Goal: Information Seeking & Learning: Compare options

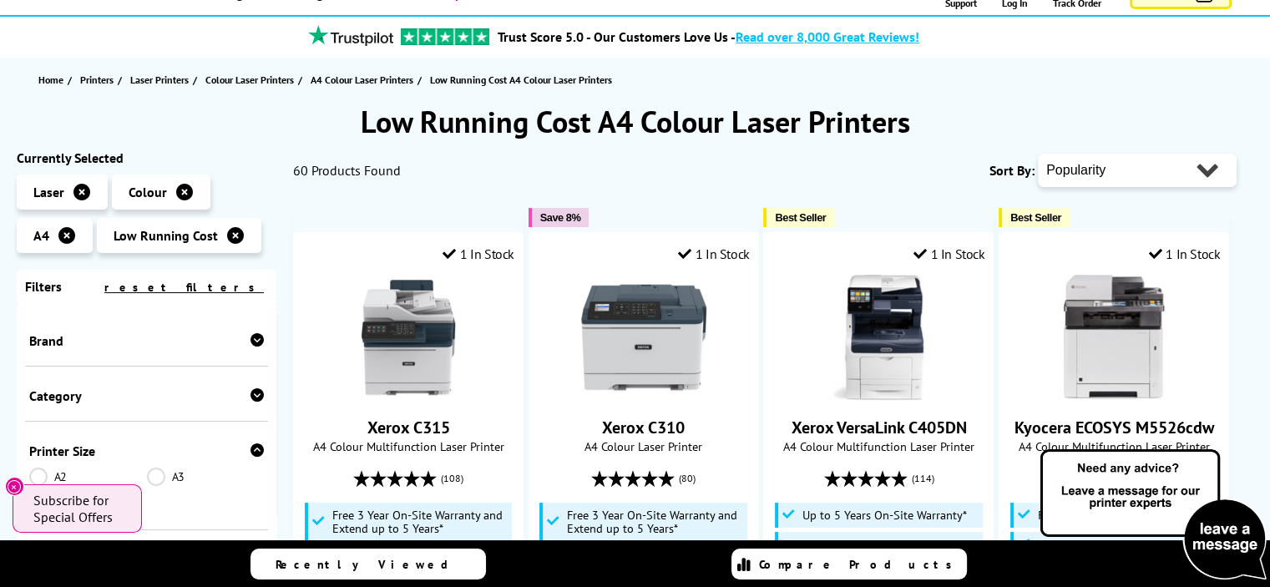
scroll to position [129, 0]
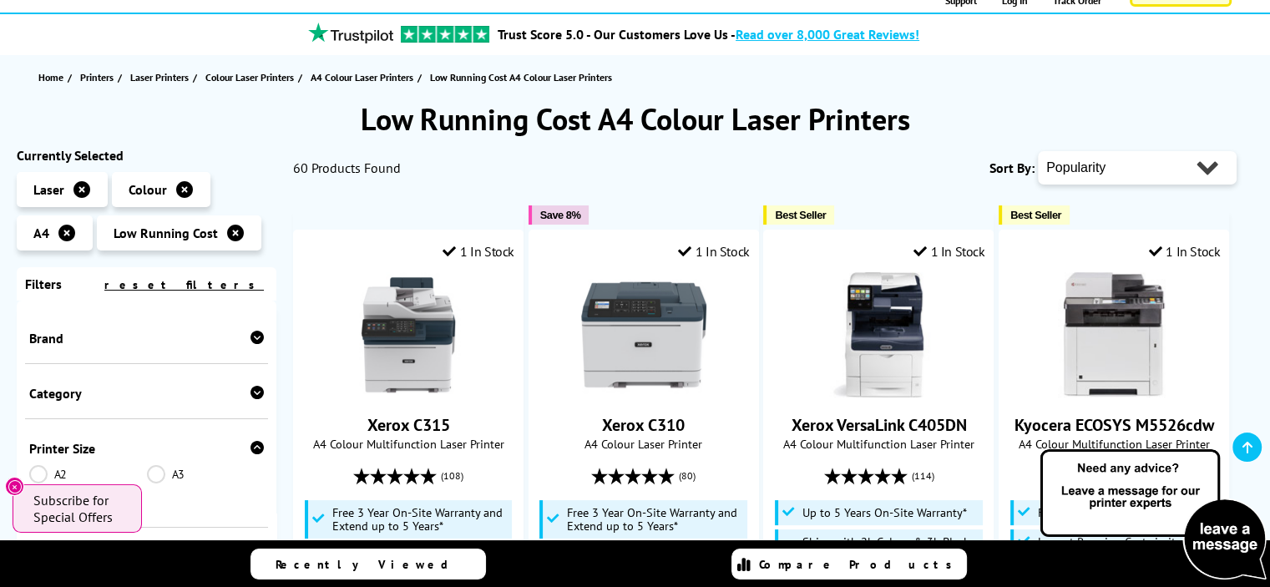
click at [1201, 163] on select "Popularity Rating Price - Low to High Price - High to Low Running Costs - Low t…" at bounding box center [1137, 167] width 199 height 33
select select "Price Ascending"
click at [1038, 151] on select "Popularity Rating Price - Low to High Price - High to Low Running Costs - Low t…" at bounding box center [1137, 167] width 199 height 33
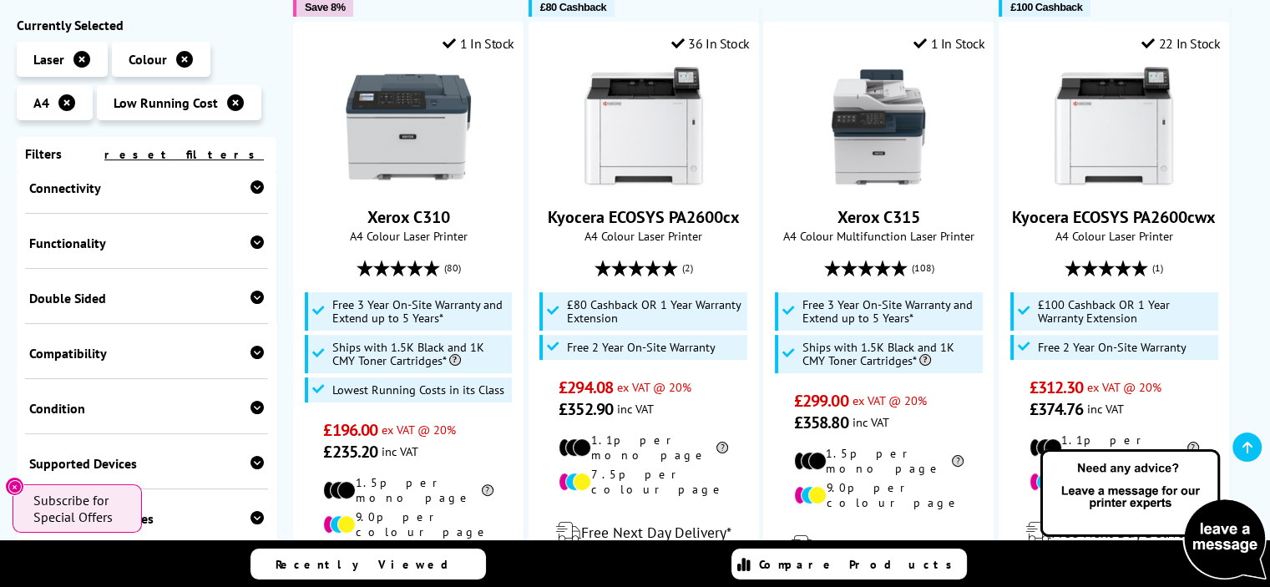
scroll to position [488, 0]
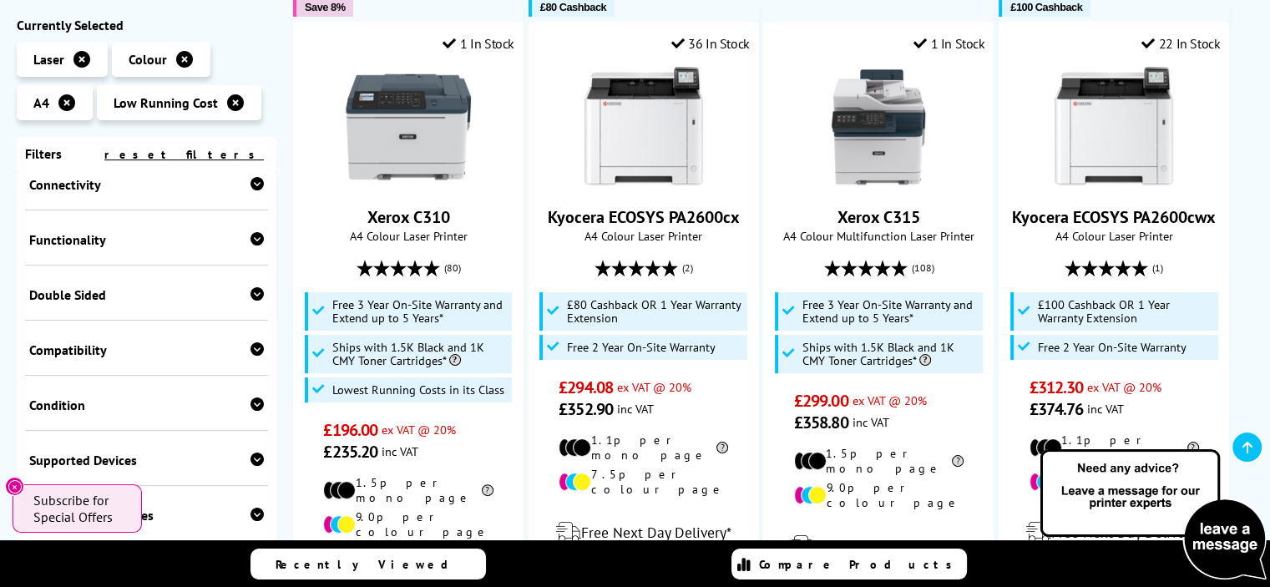
click at [260, 242] on div "Functionality Copy Scan Fax" at bounding box center [146, 237] width 243 height 55
click at [253, 246] on icon at bounding box center [257, 238] width 13 height 13
click at [160, 270] on link "Scan" at bounding box center [206, 265] width 118 height 18
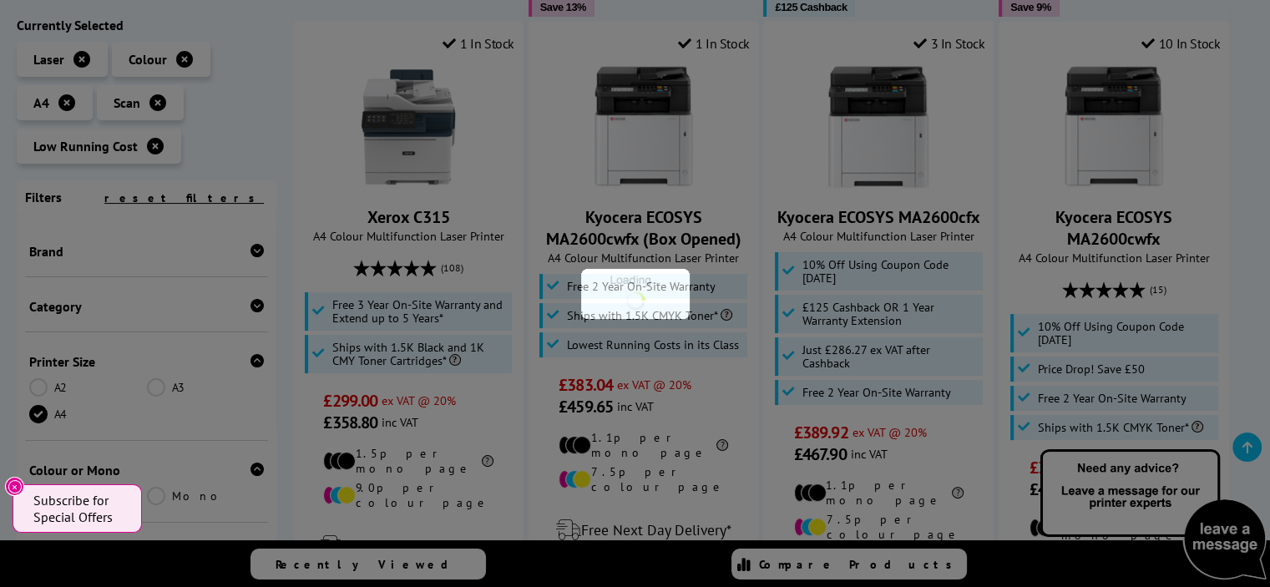
scroll to position [675, 0]
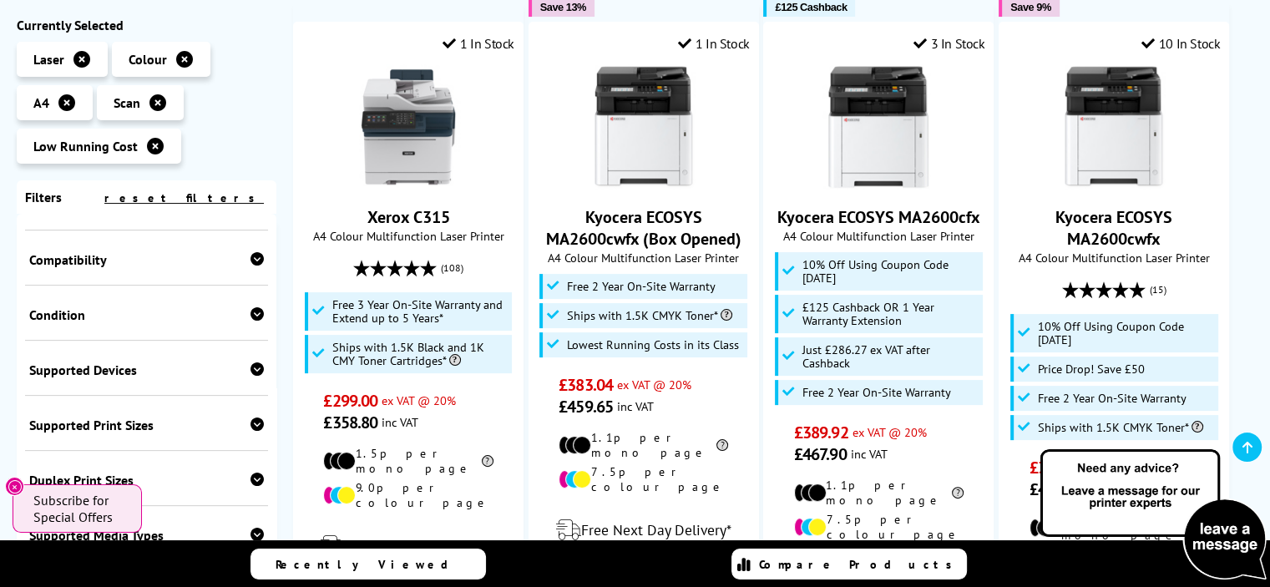
click at [258, 266] on icon at bounding box center [257, 258] width 13 height 13
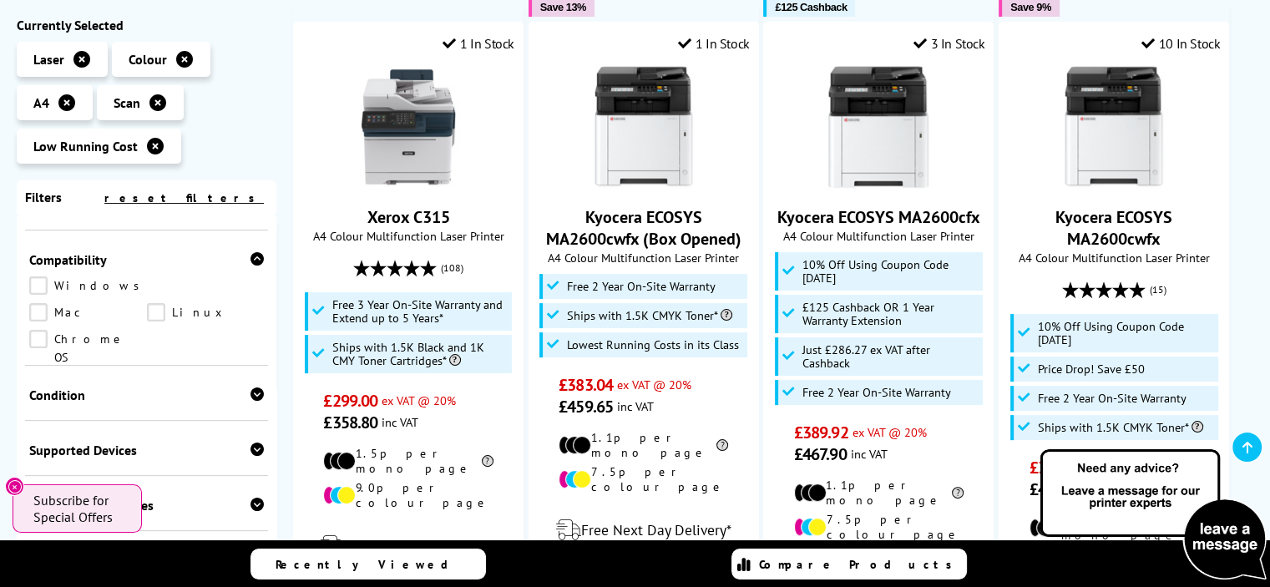
click at [258, 266] on icon at bounding box center [257, 258] width 13 height 13
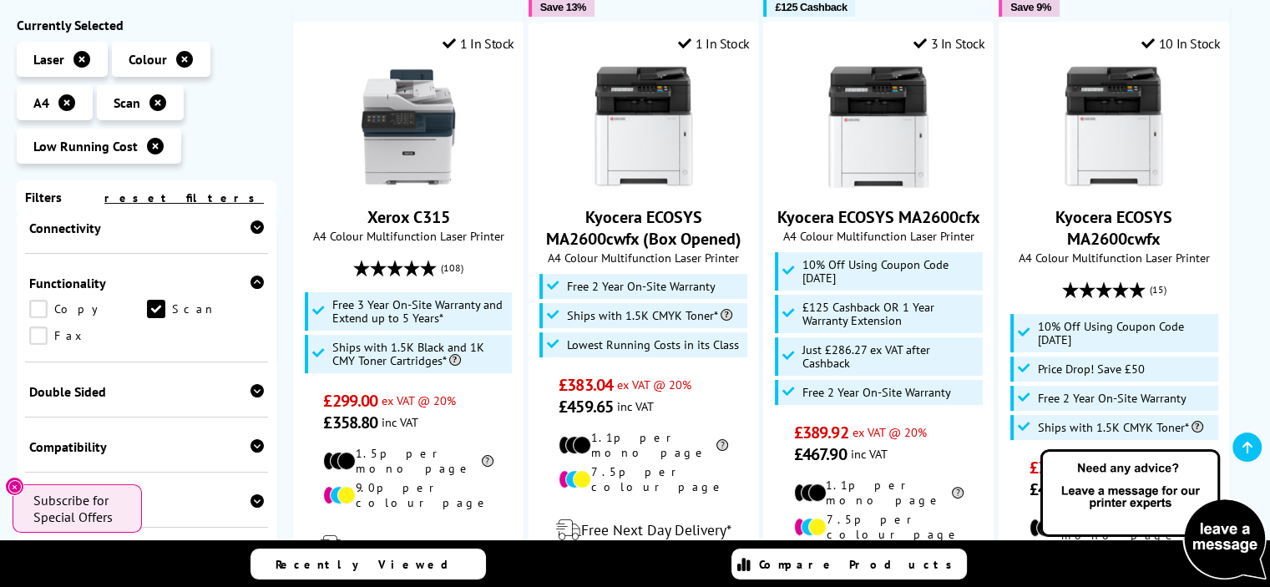
scroll to position [488, 0]
click at [48, 311] on link "Copy" at bounding box center [88, 309] width 118 height 18
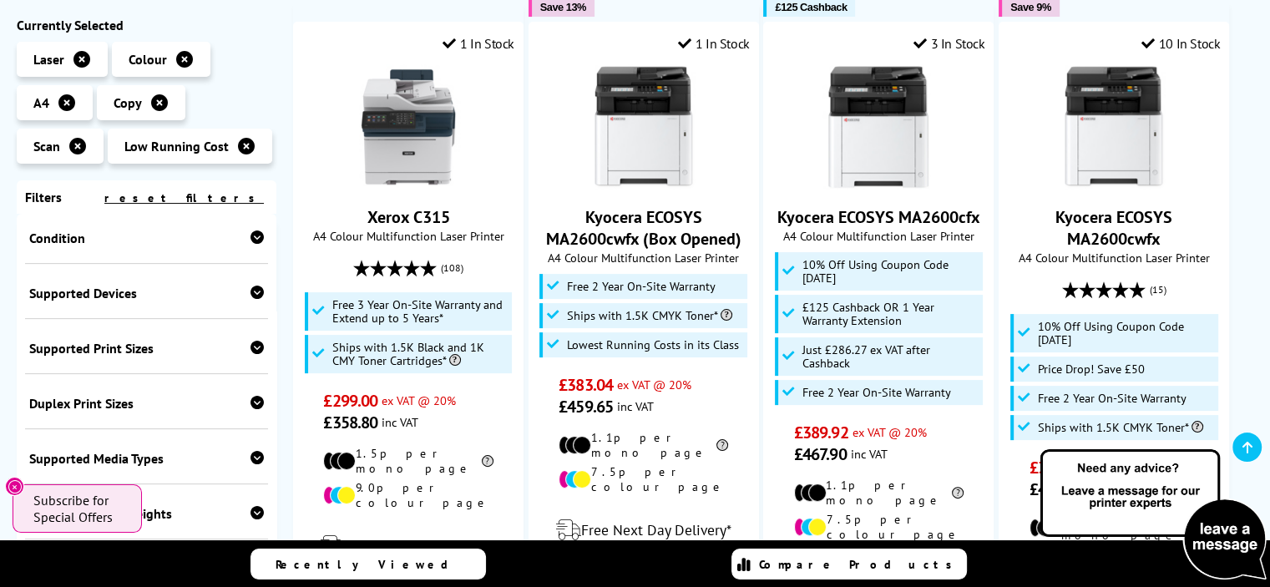
scroll to position [758, 0]
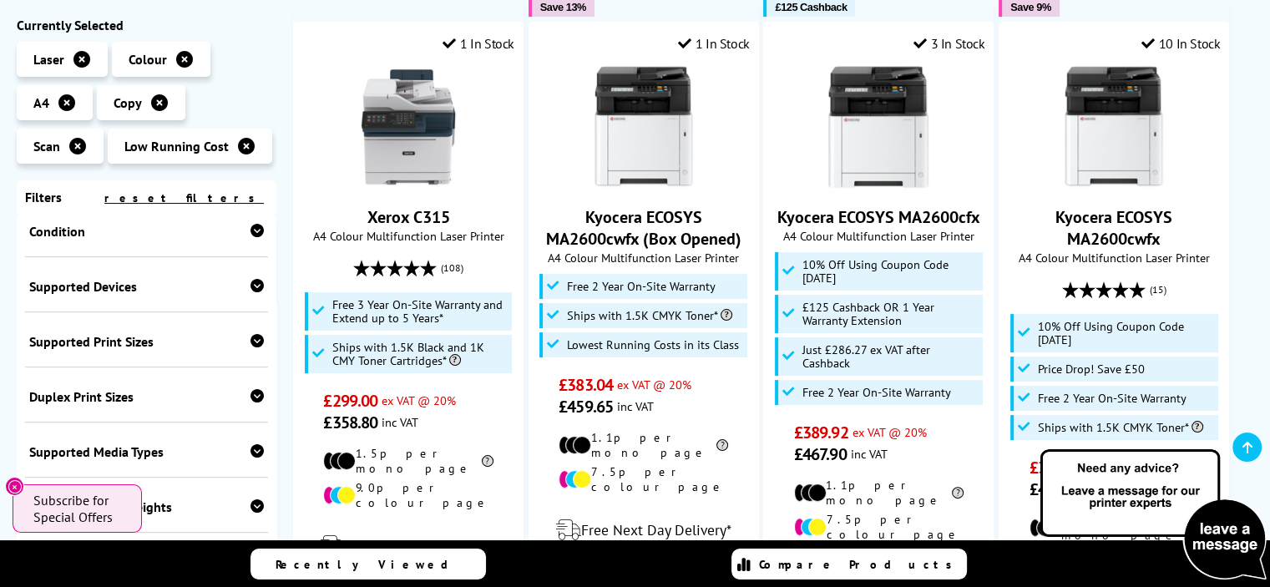
click at [251, 291] on icon at bounding box center [257, 285] width 13 height 13
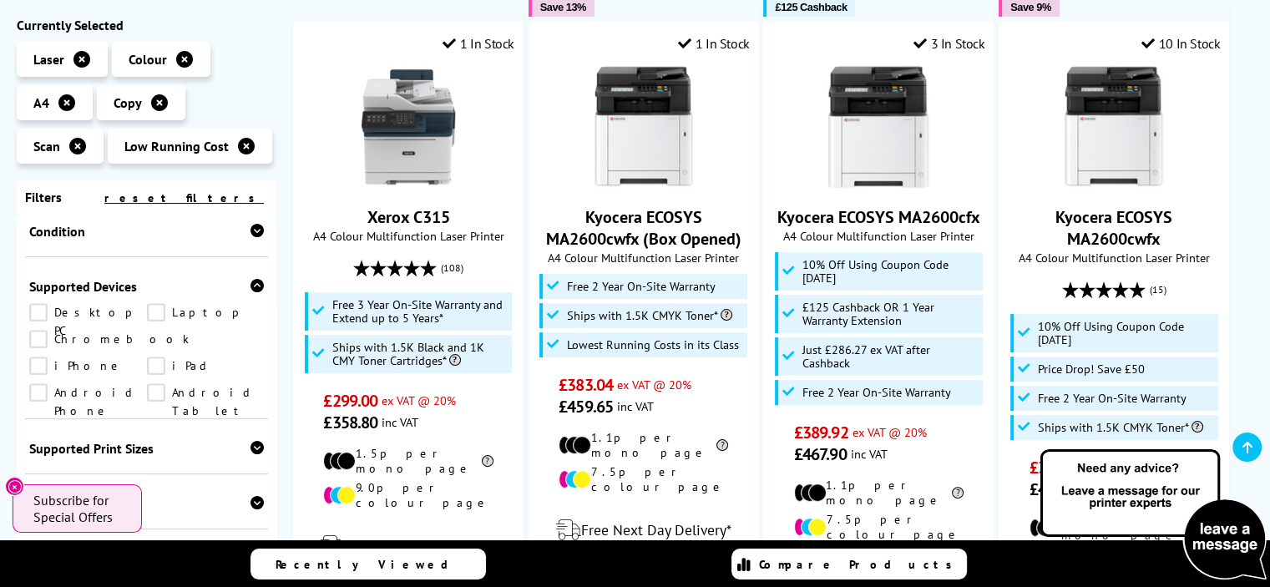
click at [251, 291] on icon at bounding box center [257, 285] width 13 height 13
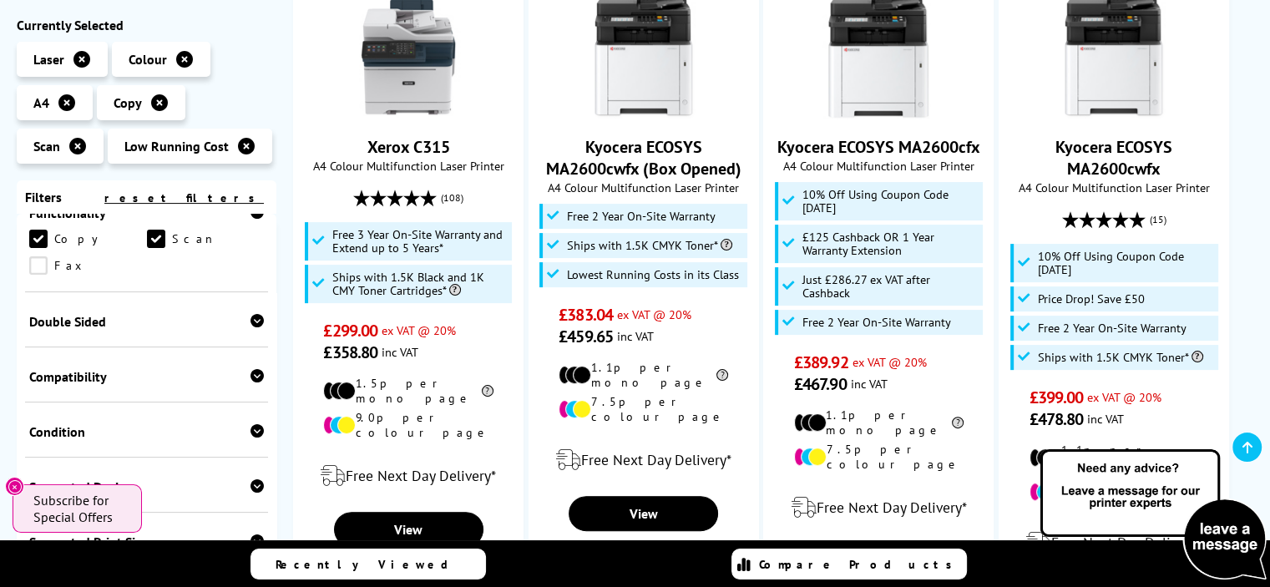
scroll to position [554, 0]
click at [251, 384] on icon at bounding box center [257, 379] width 13 height 13
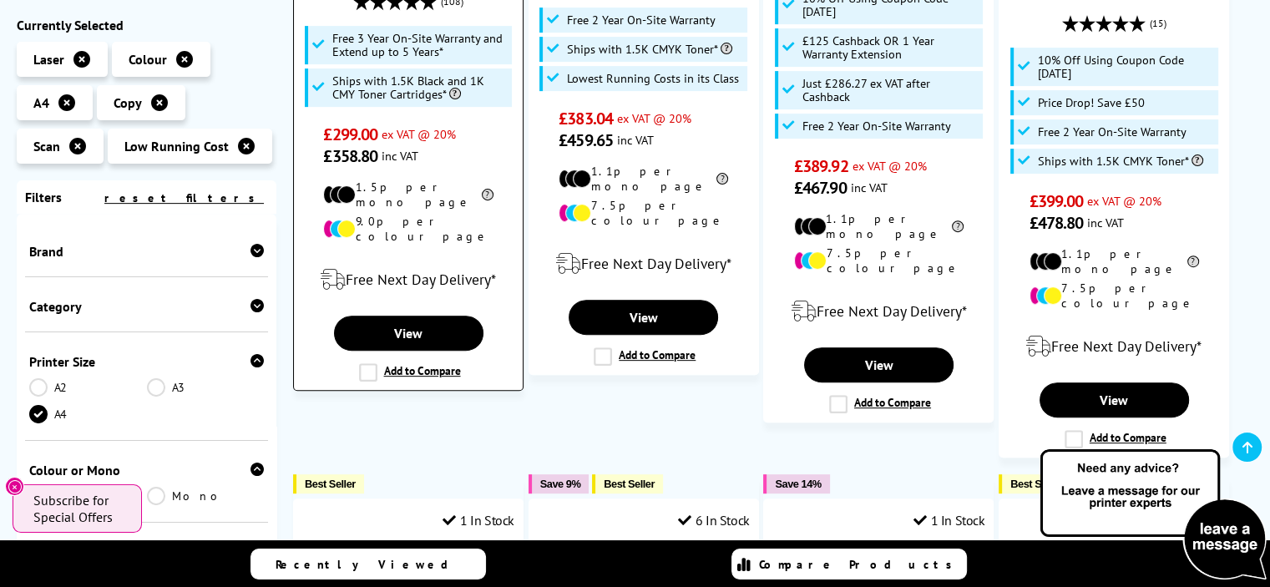
scroll to position [606, 0]
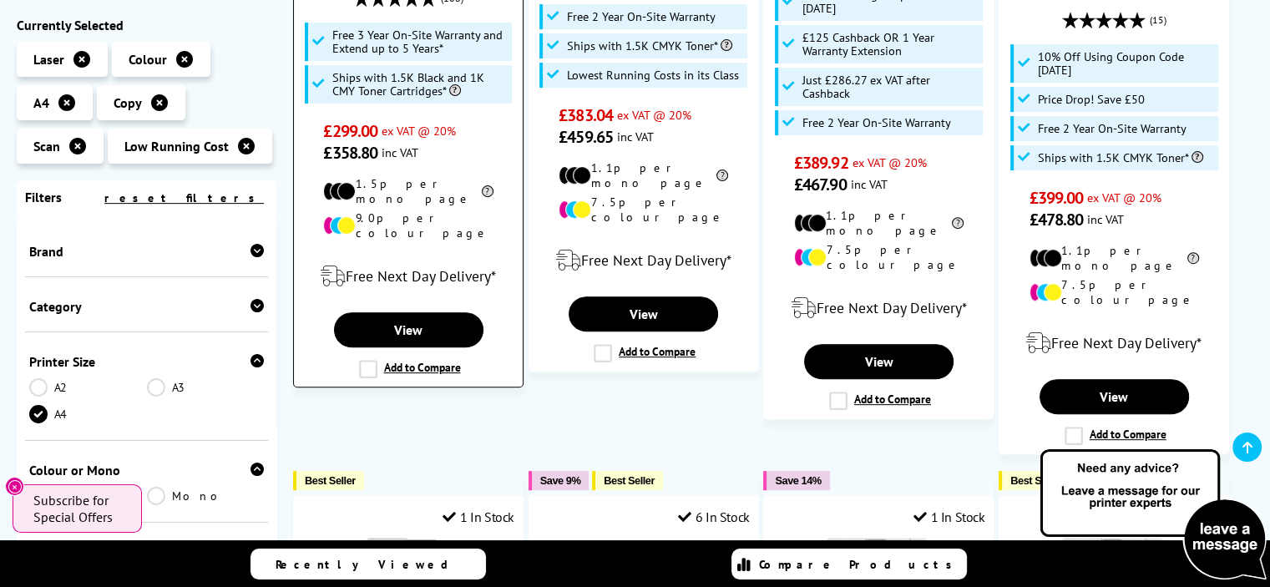
click at [364, 360] on label "Add to Compare" at bounding box center [410, 369] width 102 height 18
click at [0, 0] on input "Add to Compare" at bounding box center [0, 0] width 0 height 0
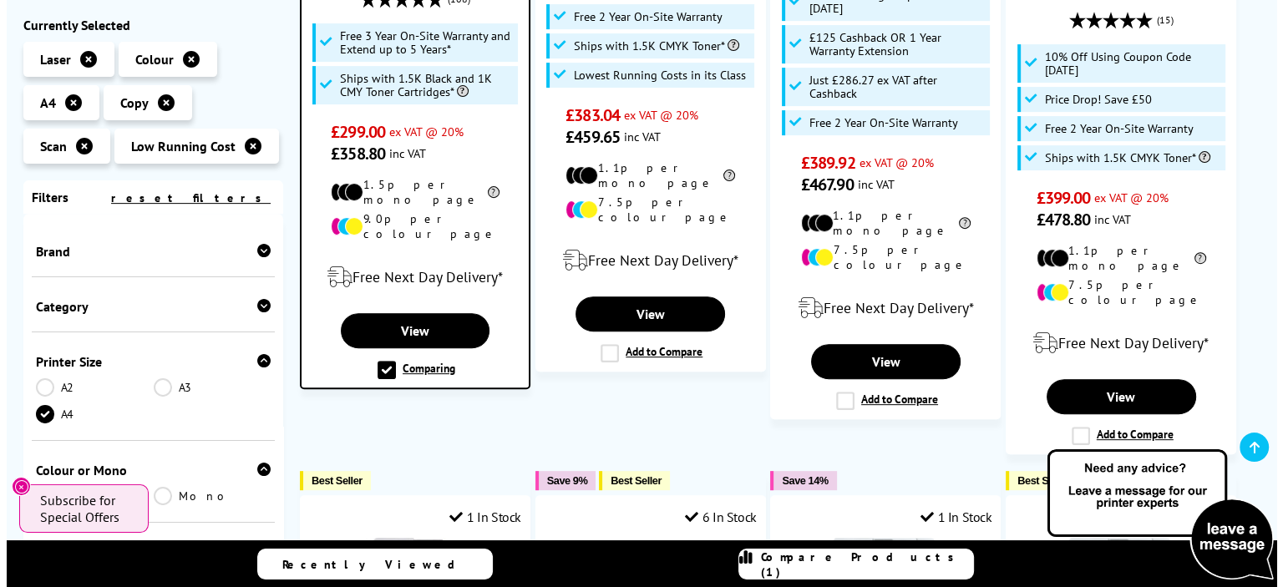
scroll to position [607, 0]
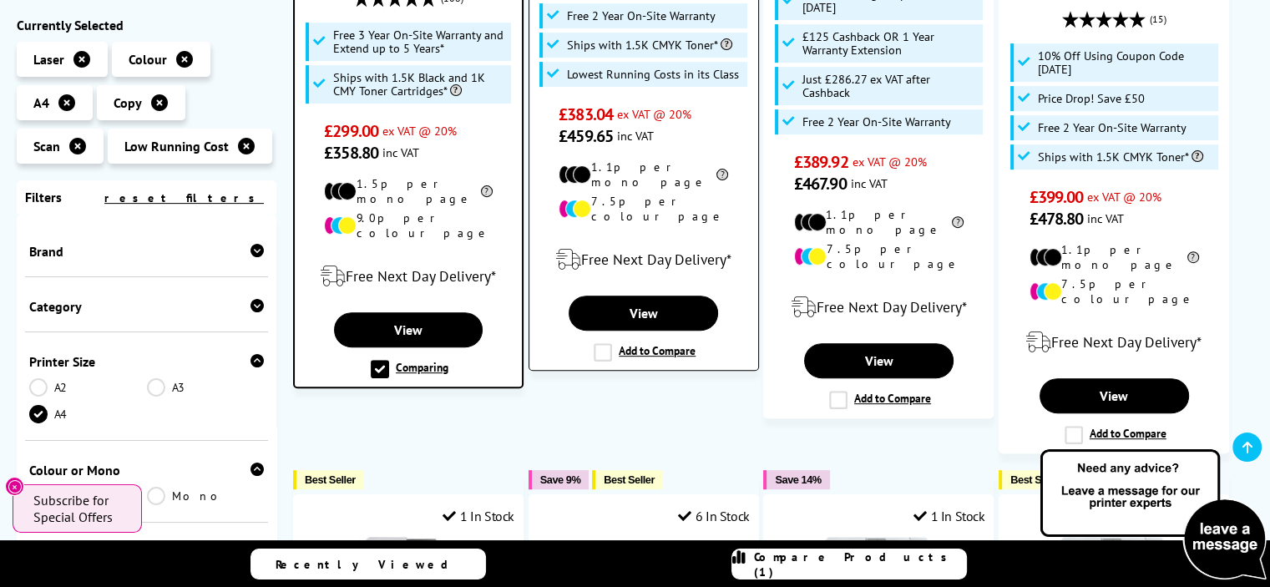
click at [598, 343] on label "Add to Compare" at bounding box center [645, 352] width 102 height 18
click at [0, 0] on input "Add to Compare" at bounding box center [0, 0] width 0 height 0
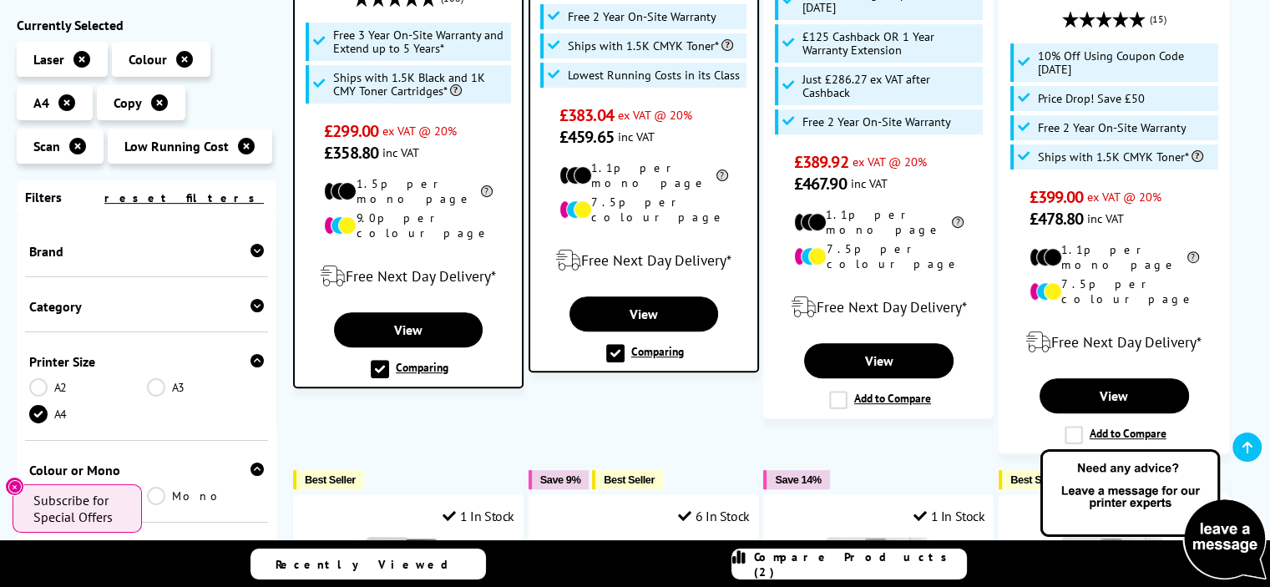
click at [865, 563] on span "Compare Products (2)" at bounding box center [860, 565] width 212 height 30
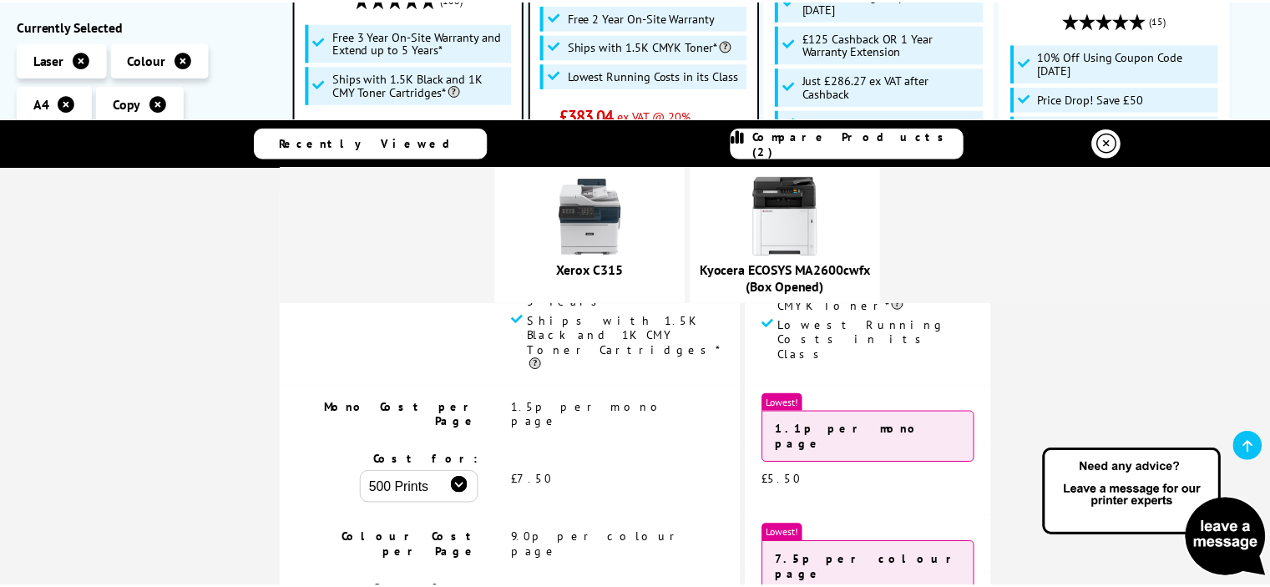
scroll to position [0, 0]
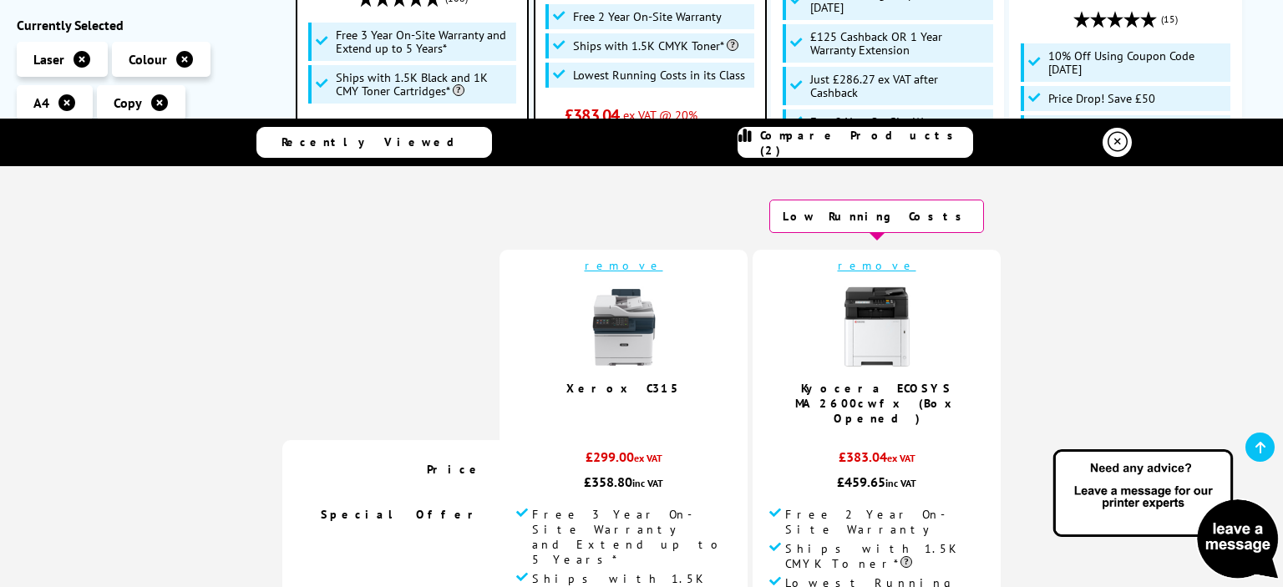
click at [1107, 142] on icon at bounding box center [1117, 142] width 20 height 20
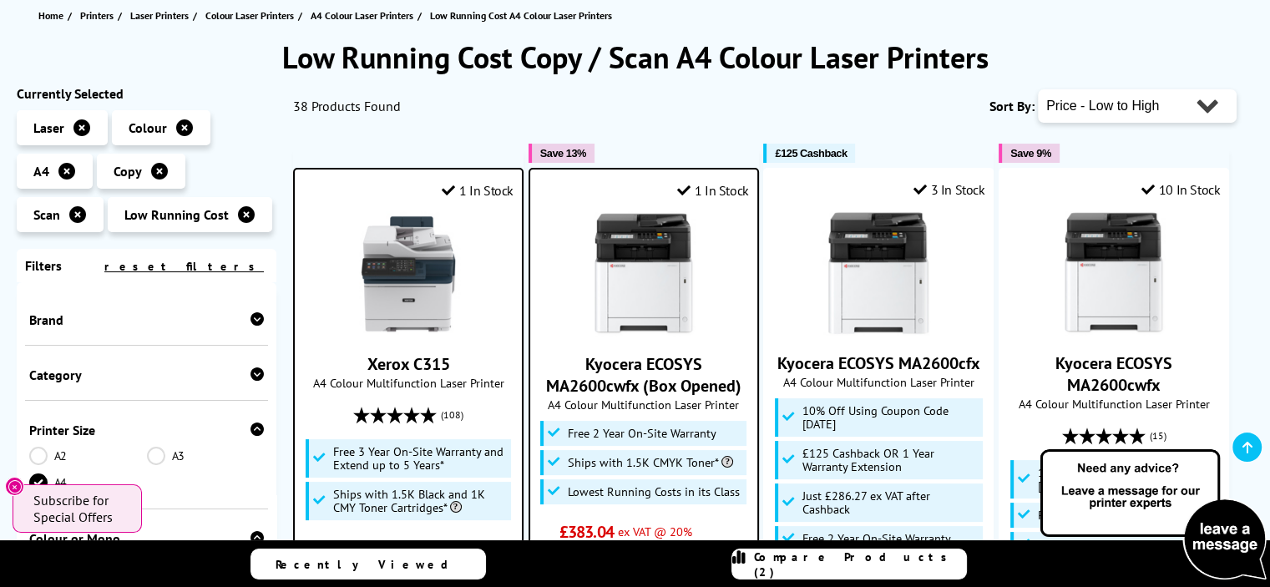
scroll to position [187, 0]
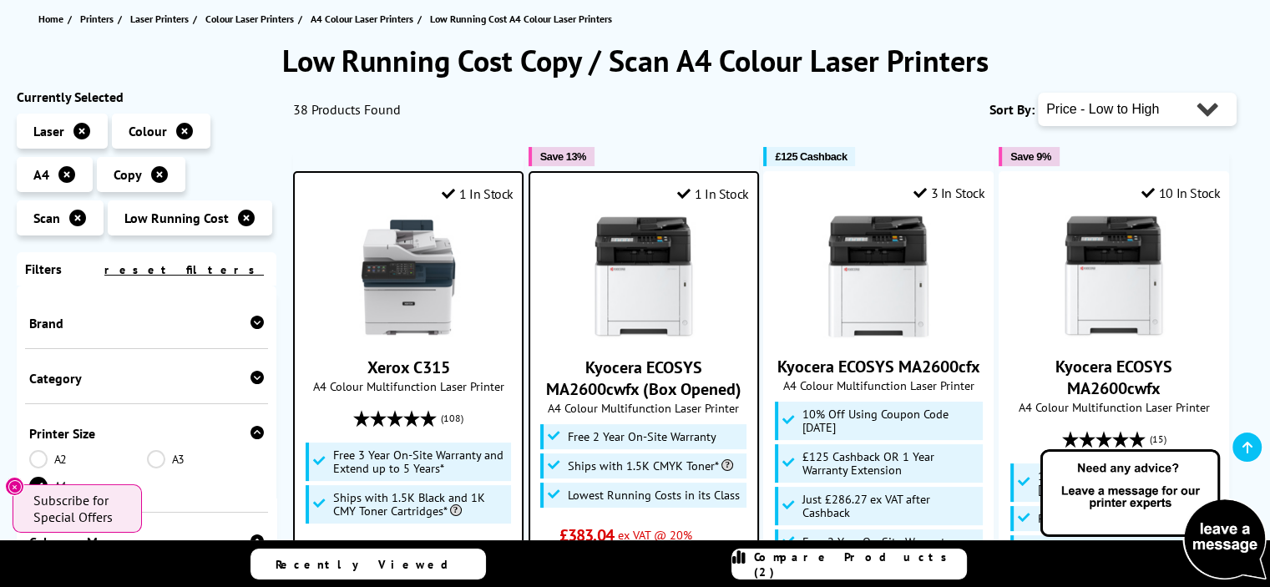
click at [371, 243] on img at bounding box center [408, 277] width 125 height 125
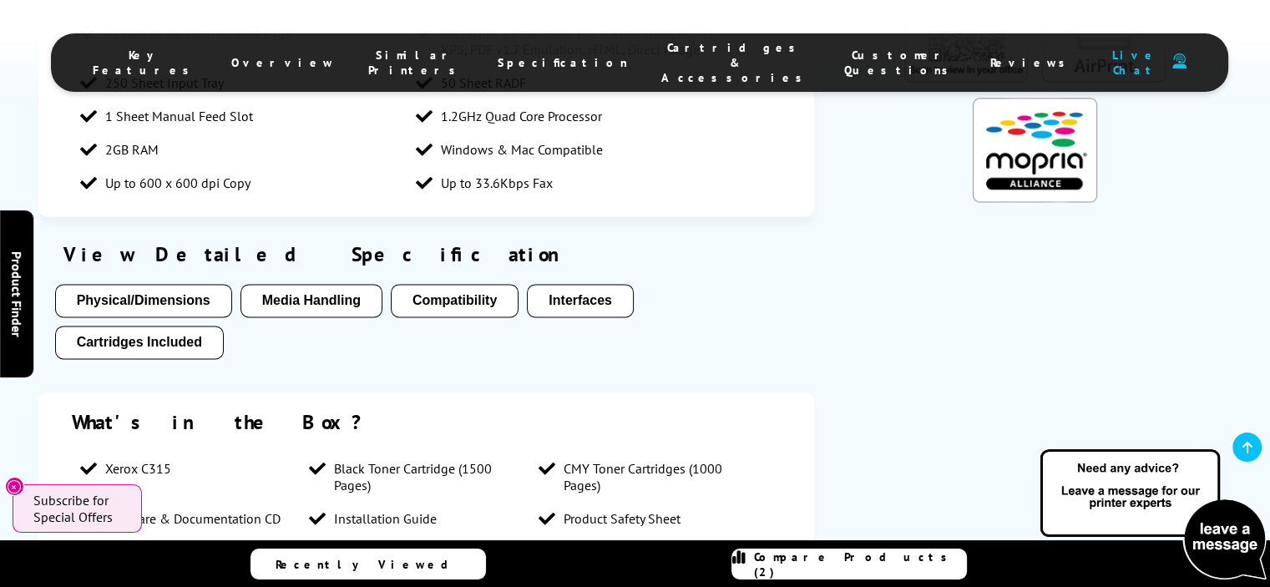
scroll to position [2475, 0]
click at [466, 284] on button "Compatibility" at bounding box center [455, 300] width 128 height 33
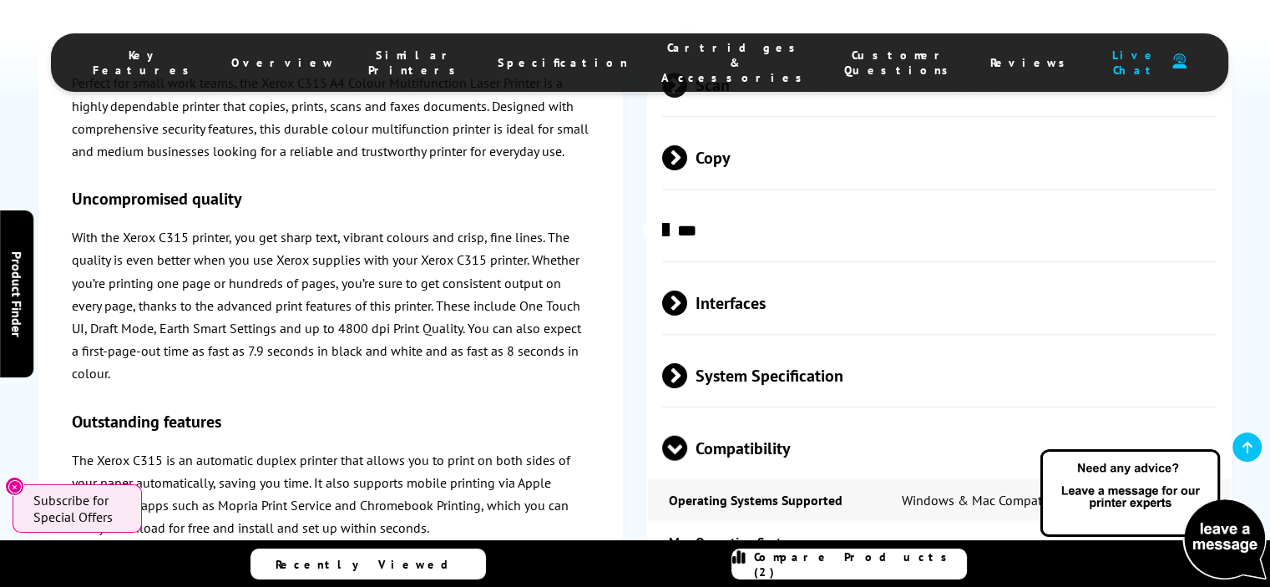
scroll to position [3960, 0]
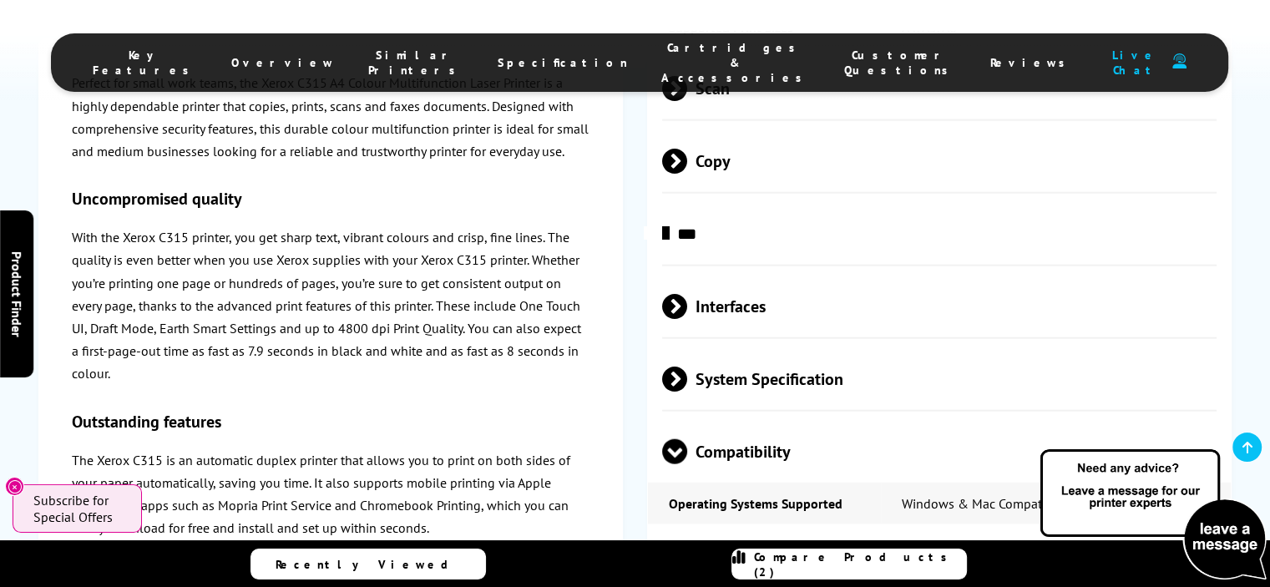
click at [687, 367] on span at bounding box center [687, 379] width 0 height 25
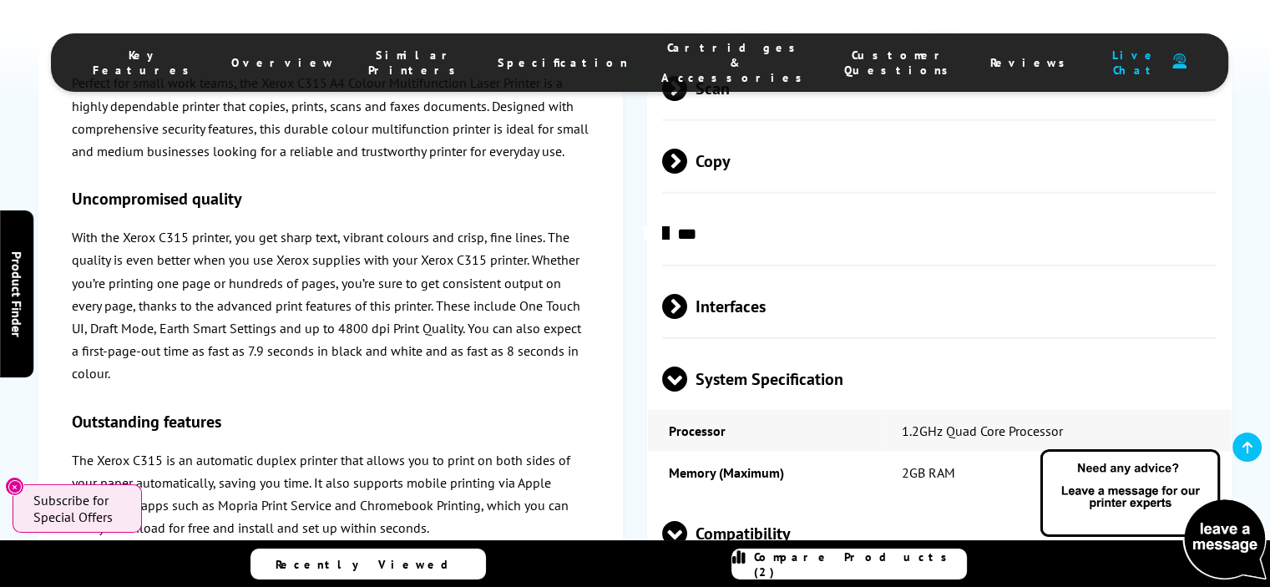
click at [687, 294] on span at bounding box center [687, 306] width 0 height 25
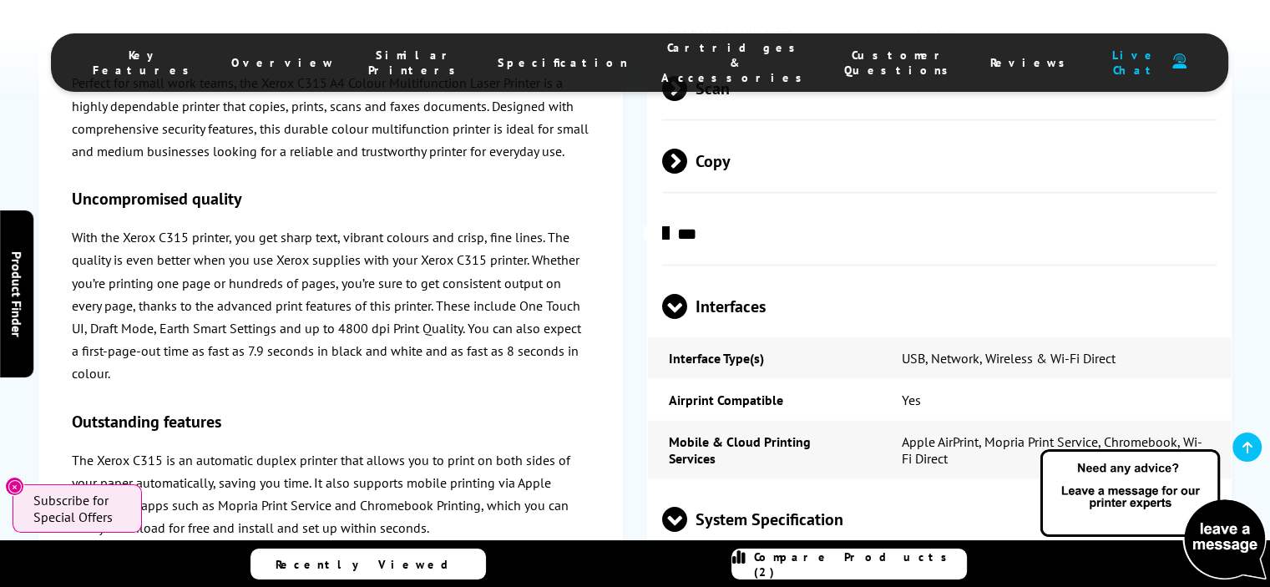
click at [671, 319] on span at bounding box center [674, 319] width 25 height 0
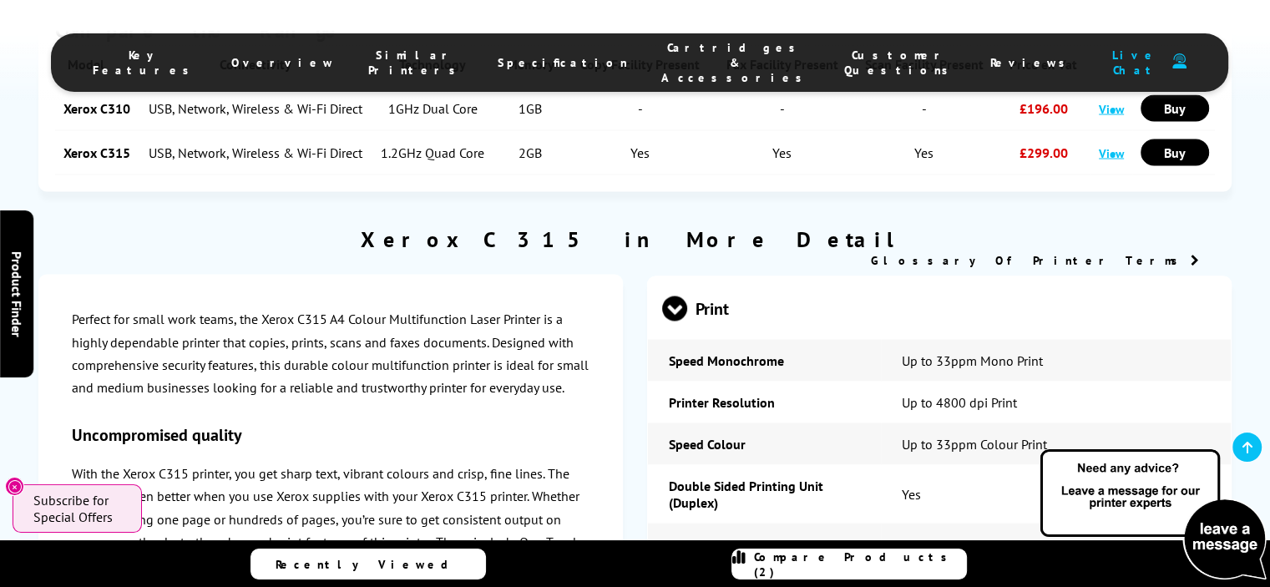
scroll to position [2980, 0]
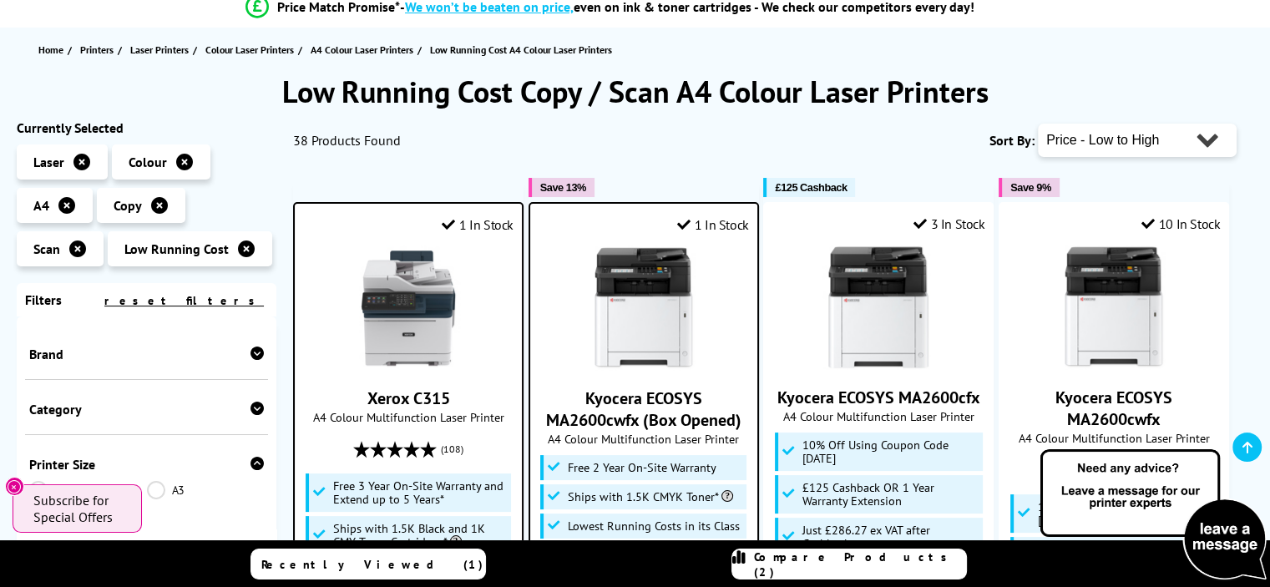
scroll to position [180, 0]
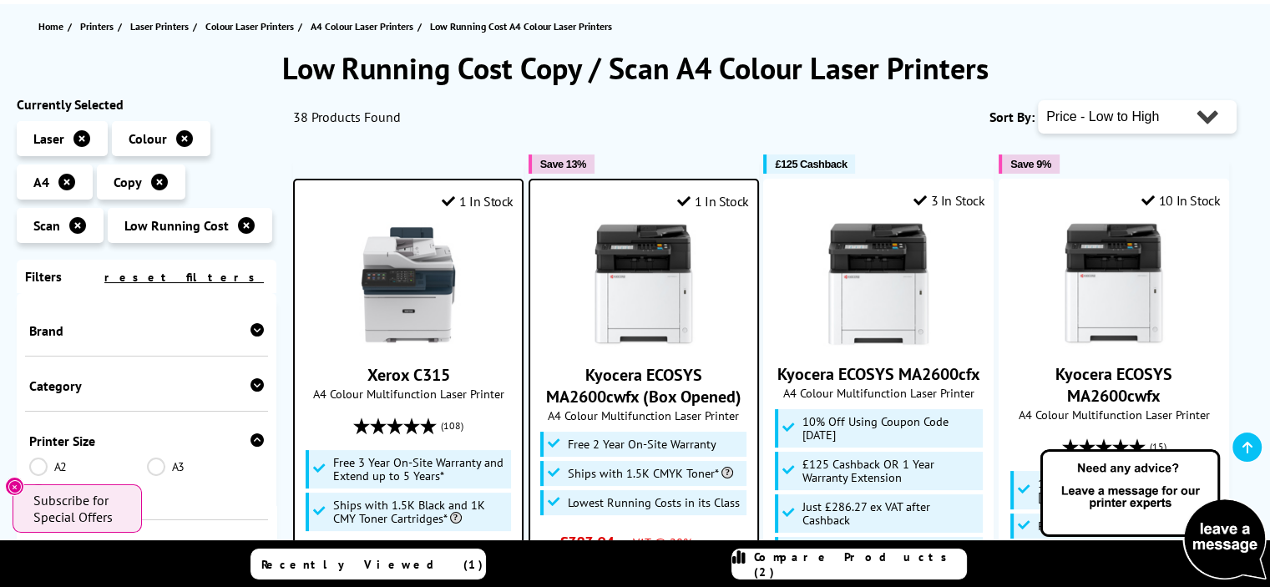
click at [241, 226] on icon at bounding box center [246, 225] width 17 height 17
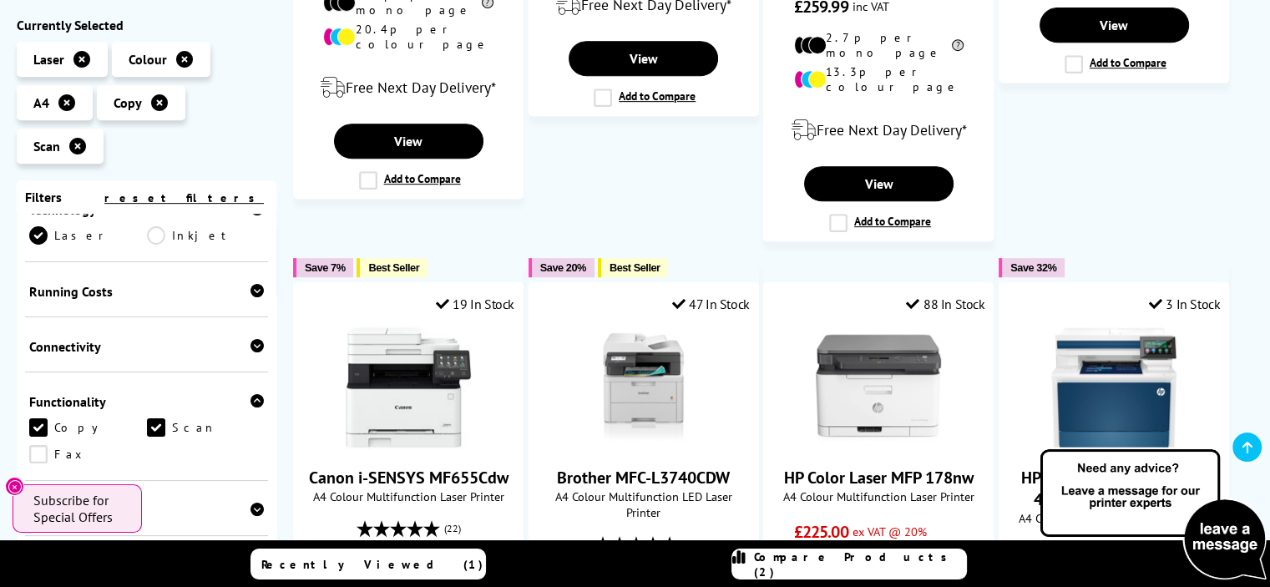
scroll to position [313, 0]
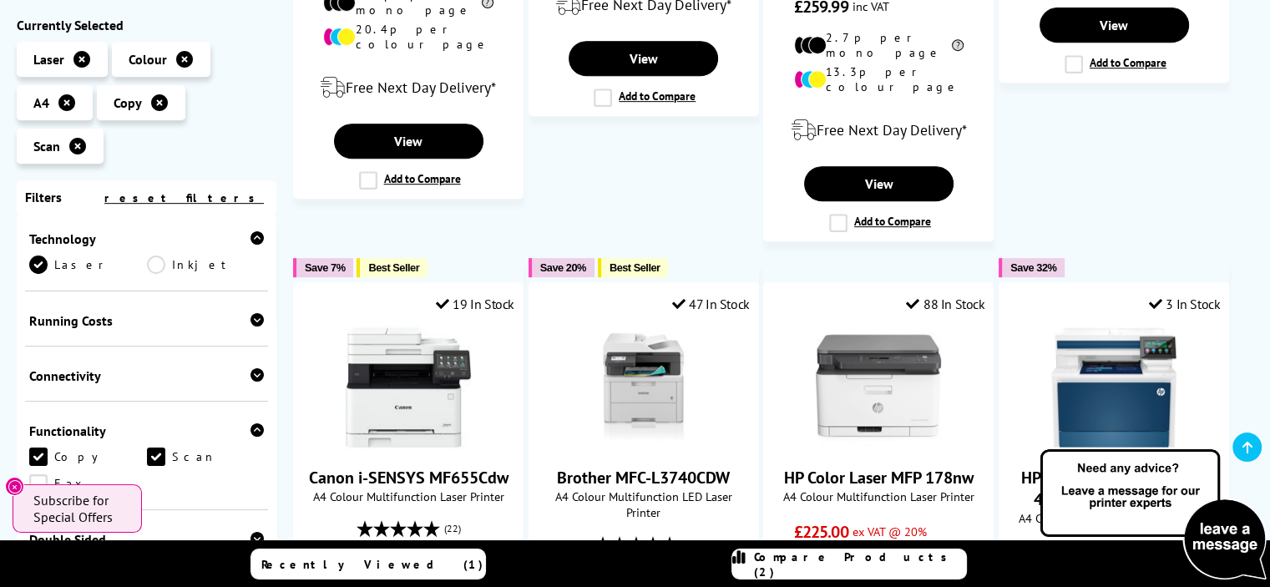
click at [257, 320] on icon at bounding box center [257, 319] width 13 height 13
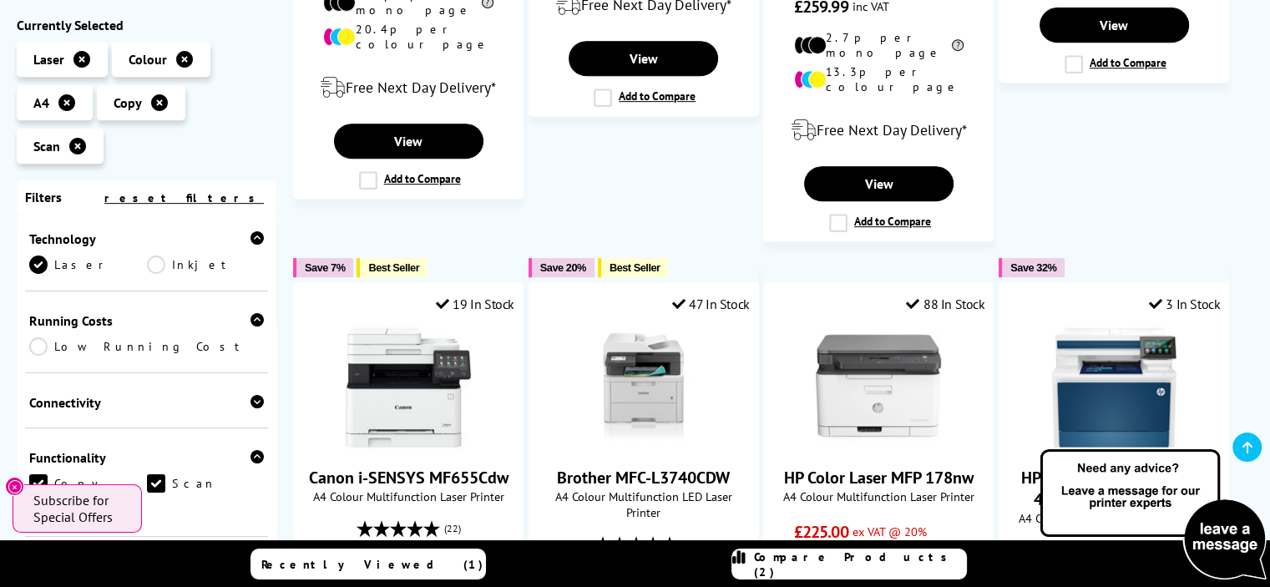
click at [40, 347] on link "Low Running Cost" at bounding box center [146, 346] width 235 height 18
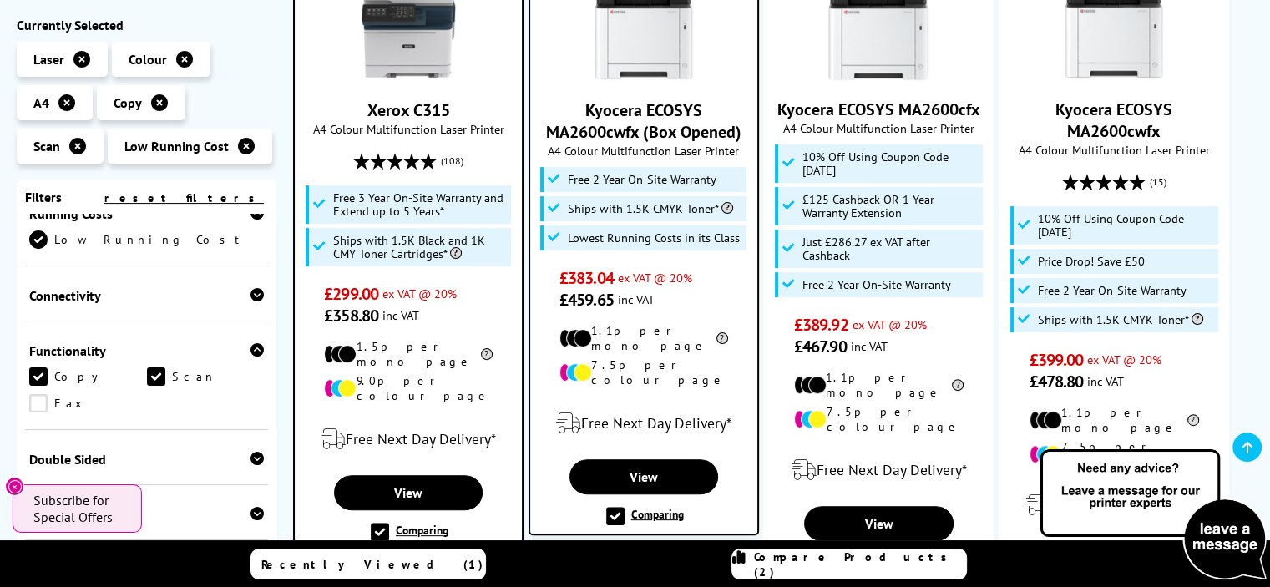
scroll to position [446, 0]
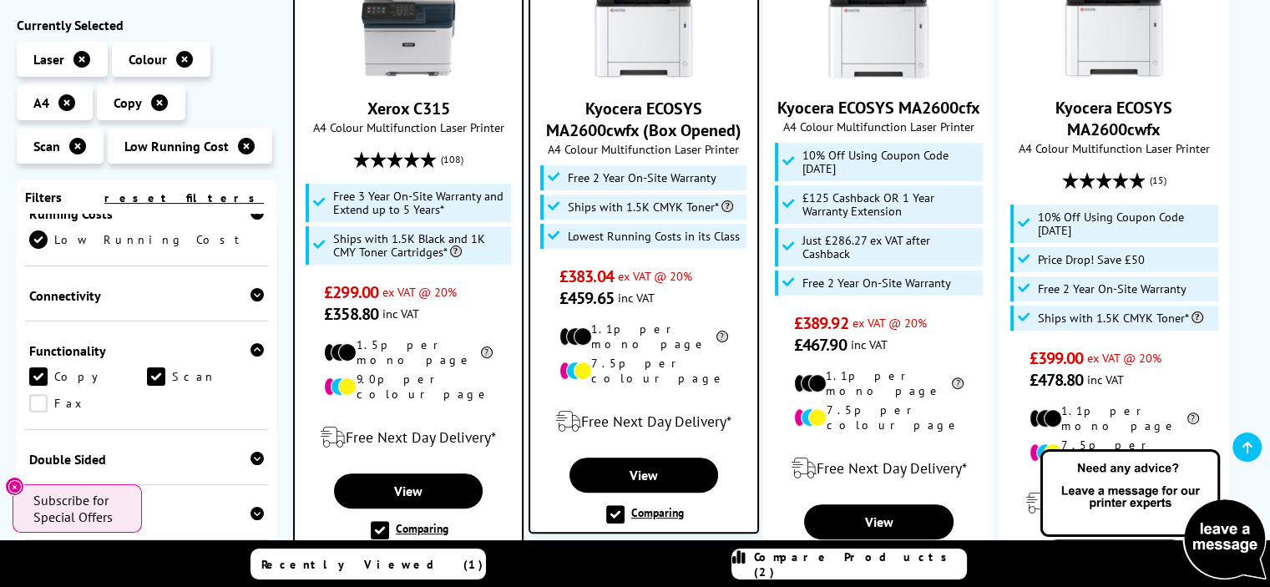
click at [407, 67] on img at bounding box center [408, 18] width 125 height 125
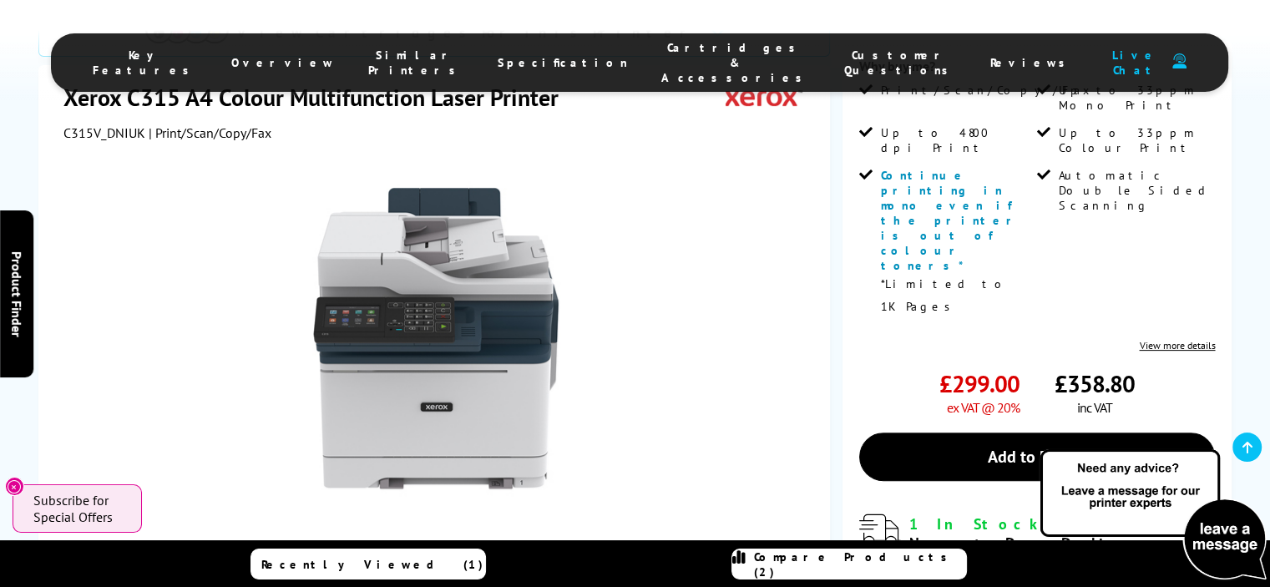
scroll to position [391, 0]
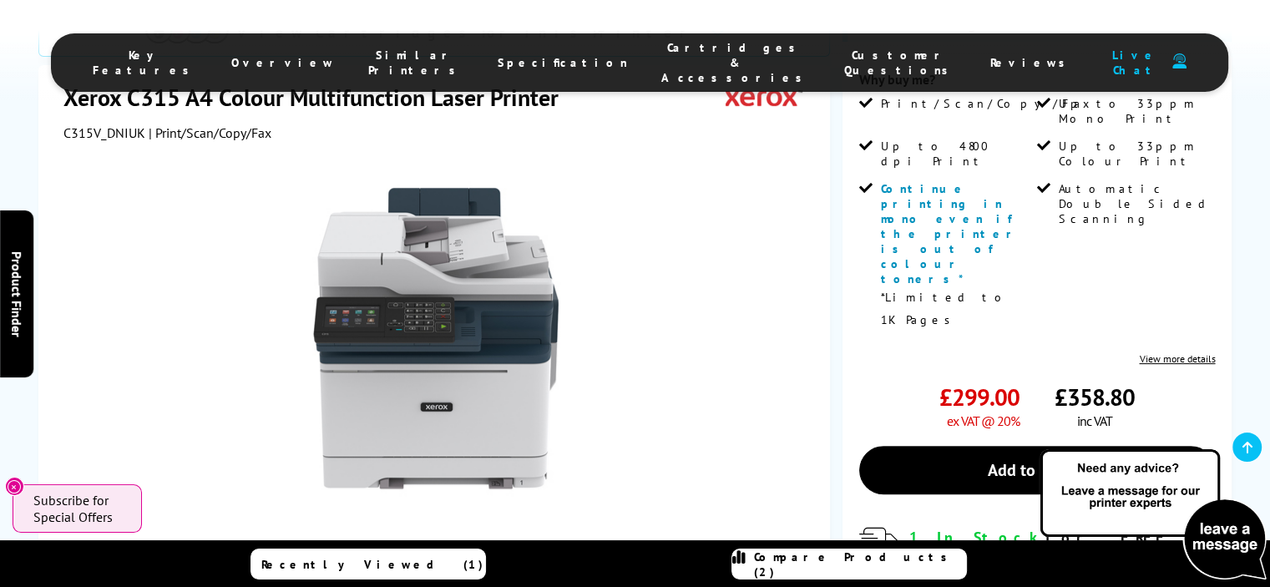
click at [404, 542] on link at bounding box center [396, 577] width 68 height 71
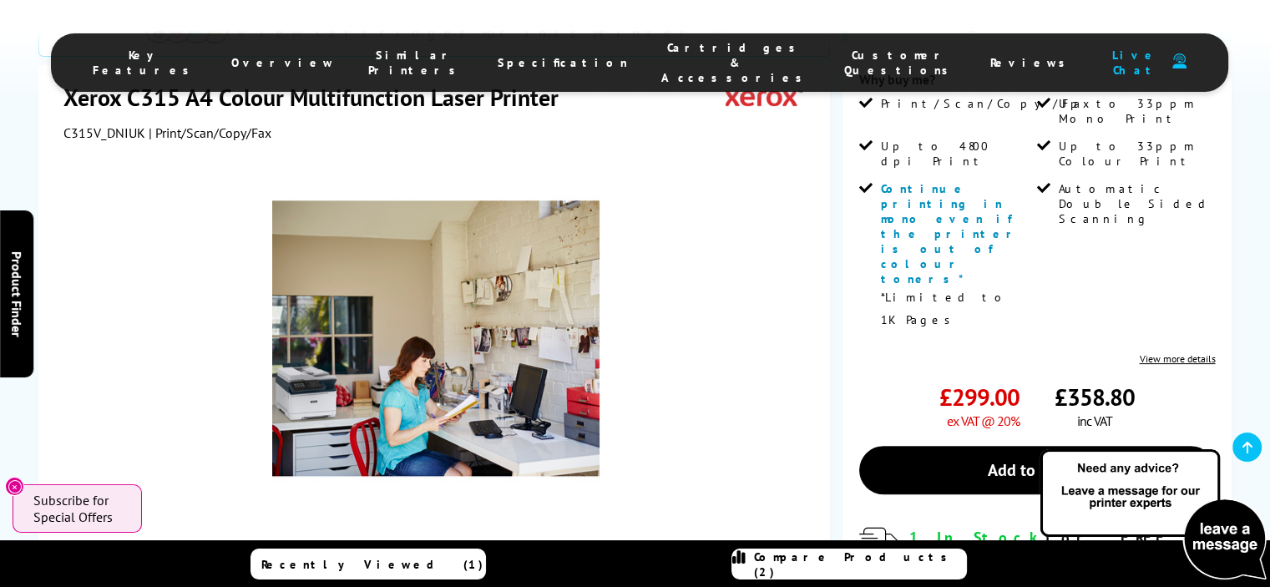
click at [657, 542] on link at bounding box center [638, 577] width 68 height 71
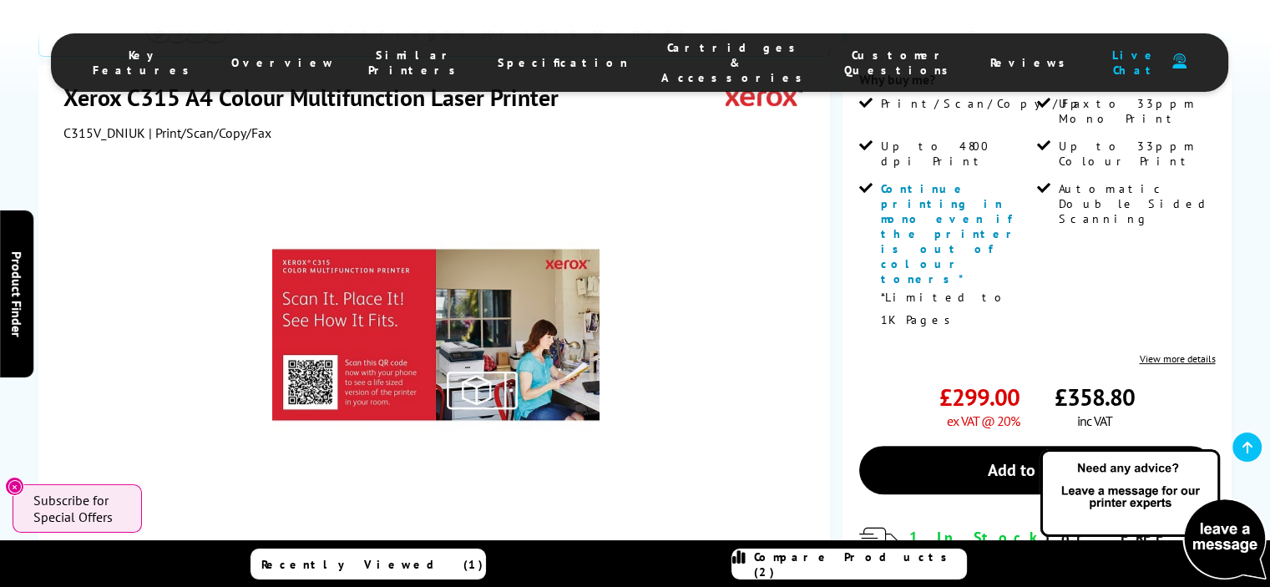
click at [391, 542] on link at bounding box center [396, 577] width 68 height 71
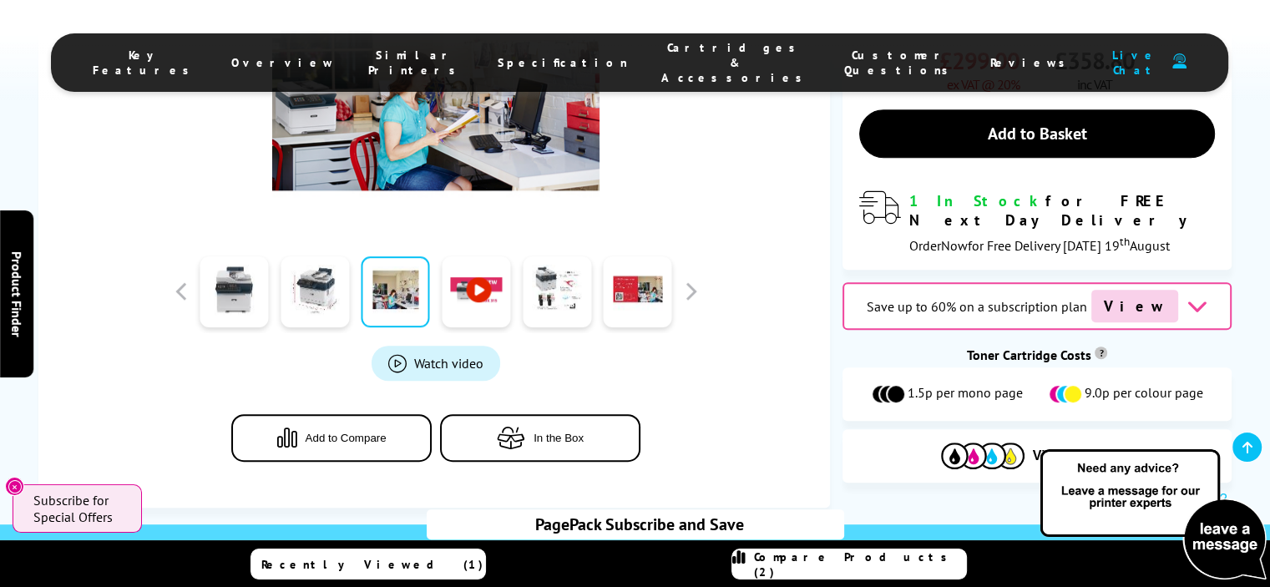
scroll to position [735, 0]
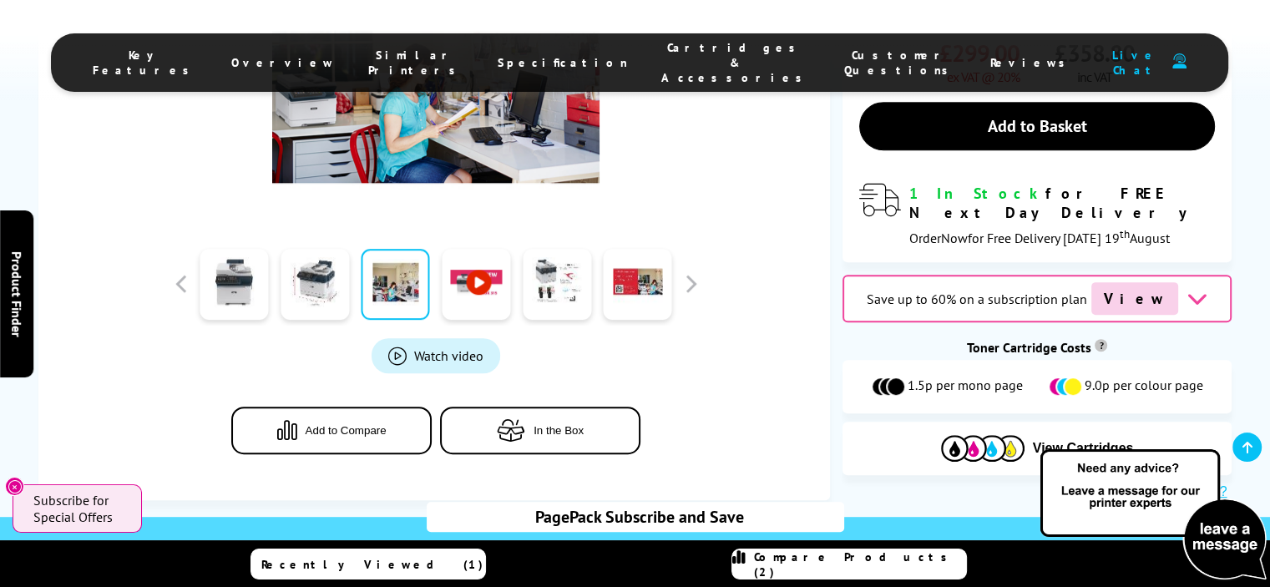
click at [591, 407] on button "In the Box" at bounding box center [540, 431] width 200 height 48
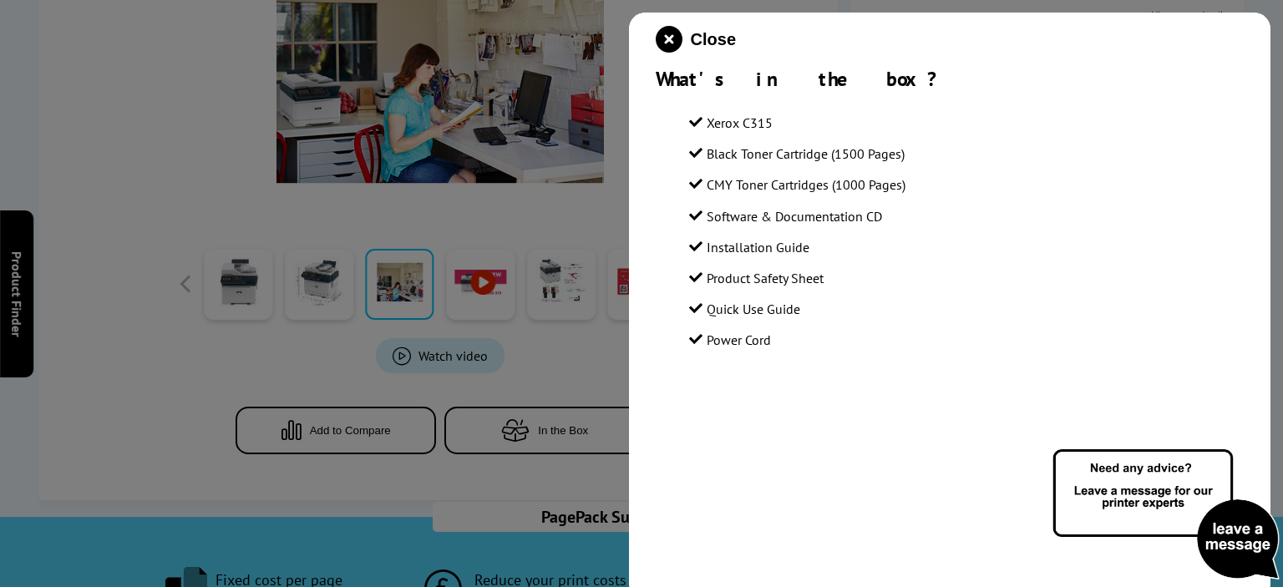
click at [133, 212] on div at bounding box center [641, 293] width 1283 height 587
click at [664, 49] on icon "close modal" at bounding box center [669, 39] width 27 height 27
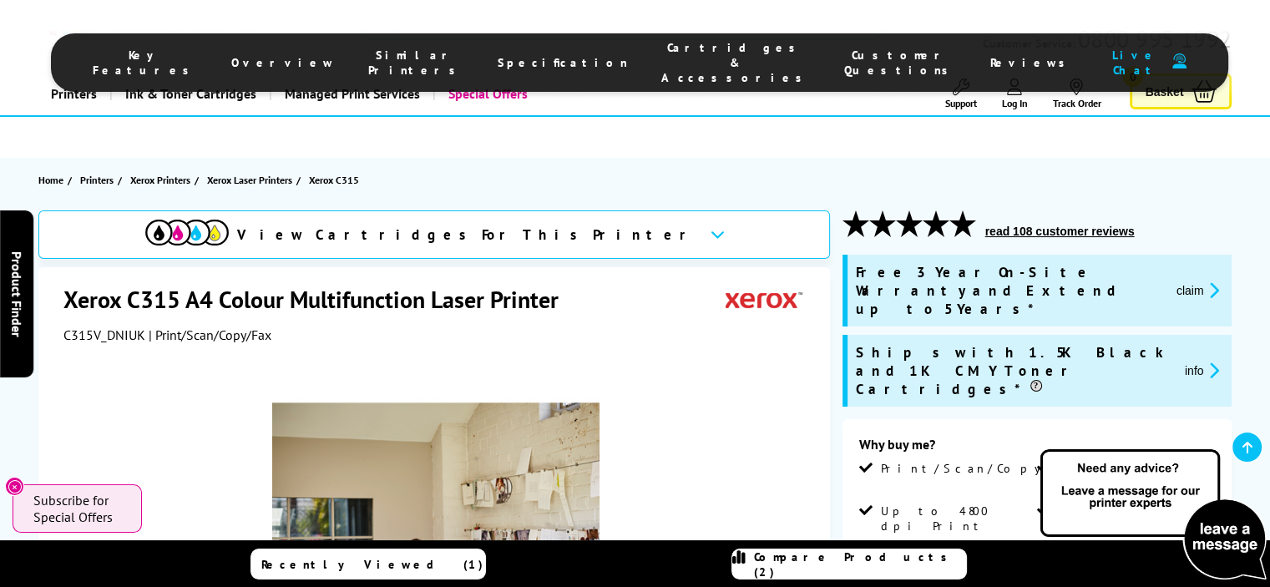
scroll to position [0, 0]
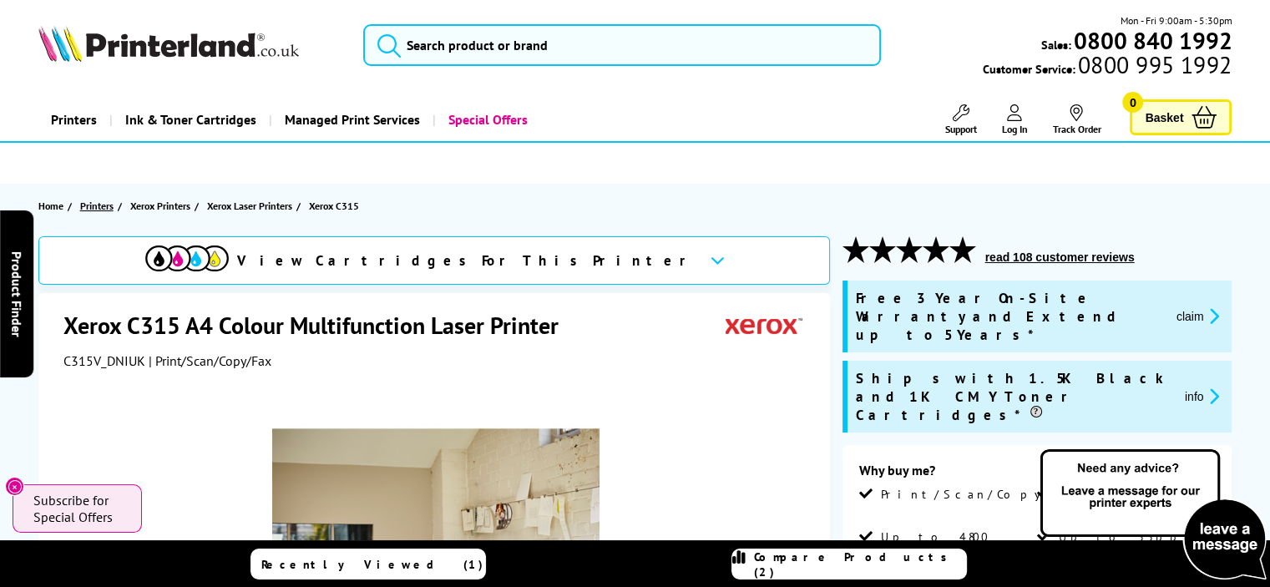
click at [100, 203] on span "Printers" at bounding box center [96, 206] width 33 height 18
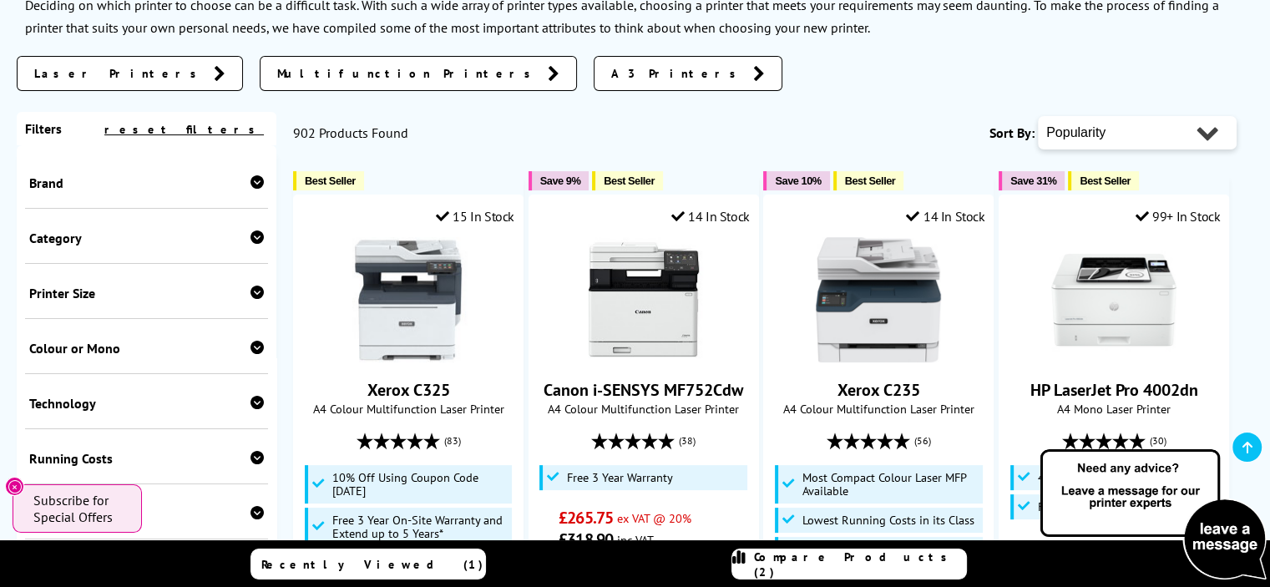
scroll to position [281, 0]
click at [84, 71] on span "Laser Printers" at bounding box center [119, 72] width 171 height 17
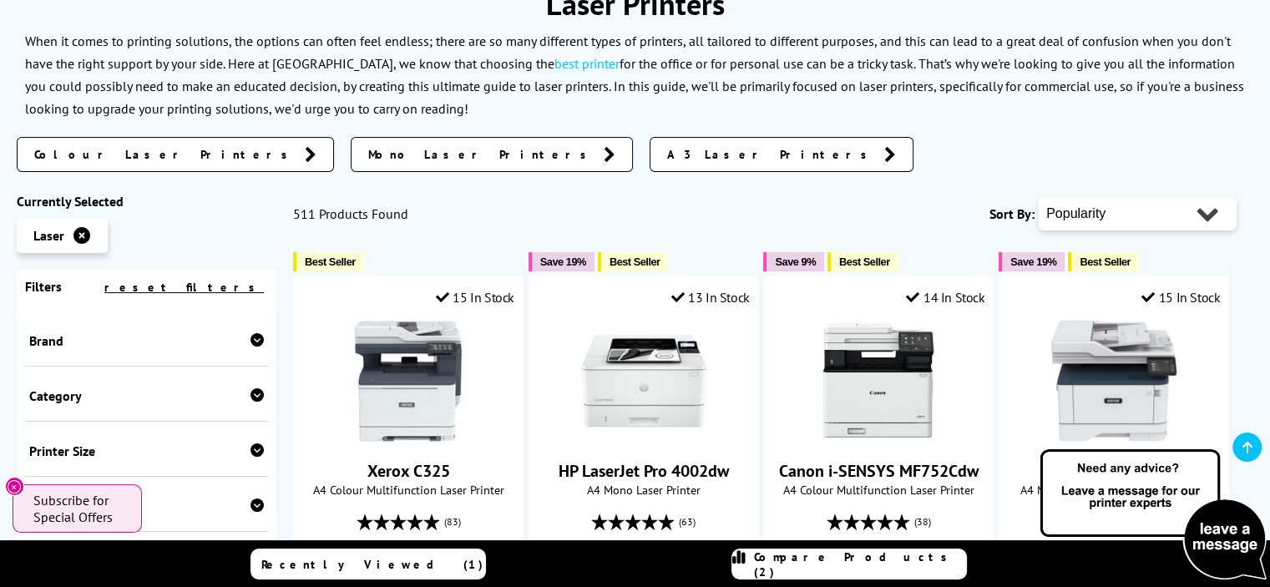
scroll to position [337, 0]
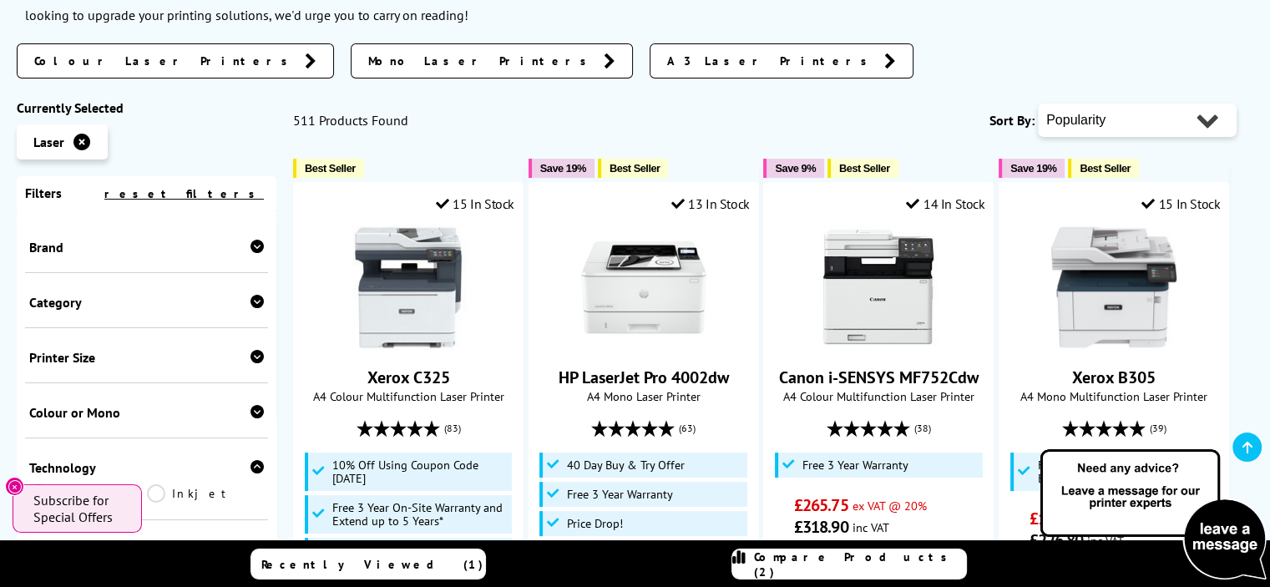
click at [80, 139] on icon at bounding box center [81, 142] width 17 height 17
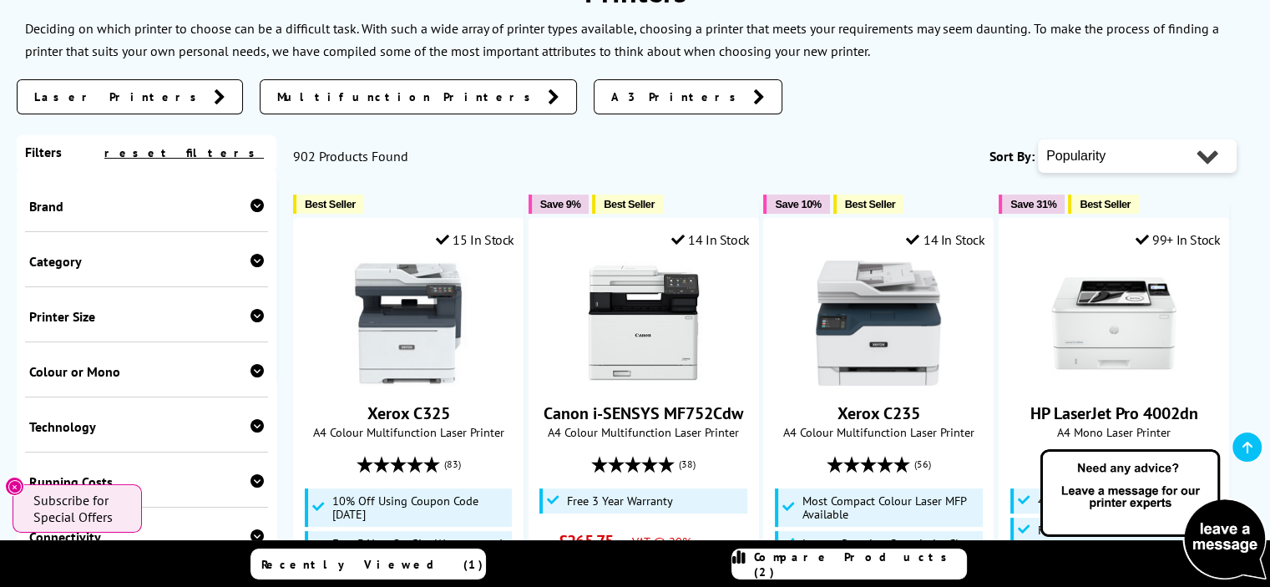
scroll to position [109, 0]
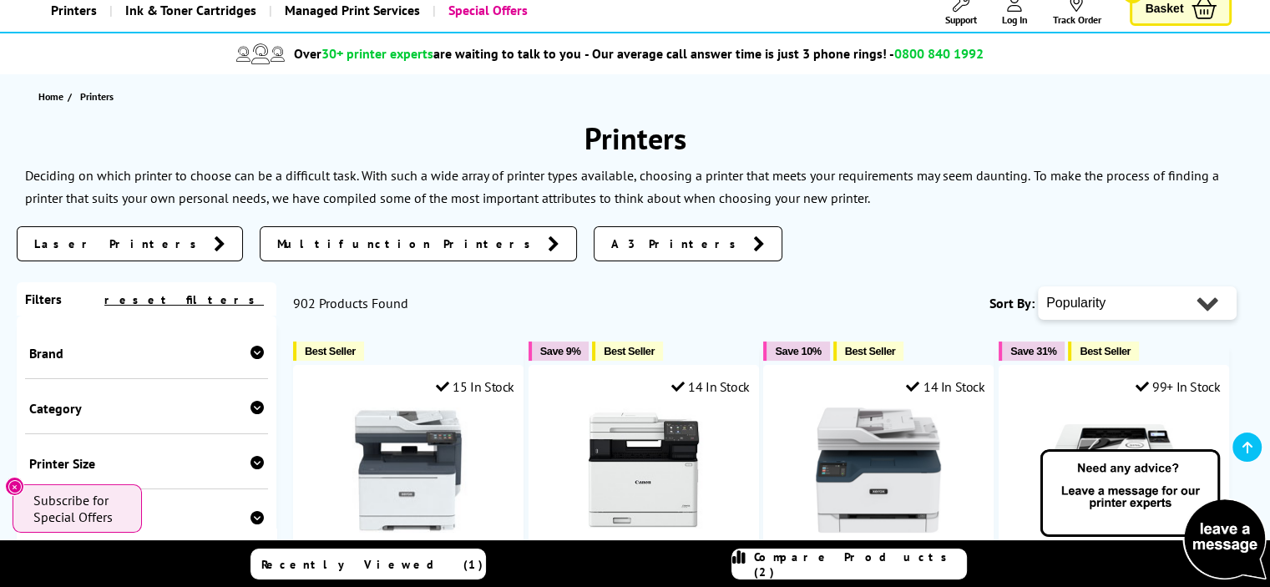
click at [99, 98] on span "Printers" at bounding box center [96, 96] width 33 height 13
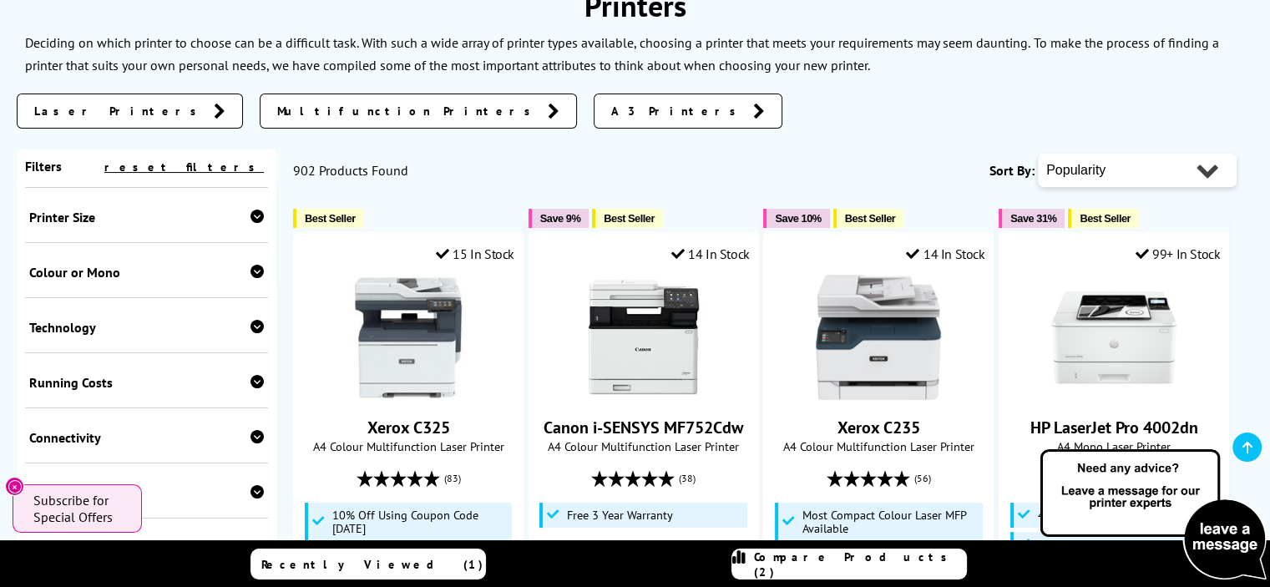
scroll to position [59, 0]
click at [256, 221] on icon at bounding box center [257, 215] width 13 height 13
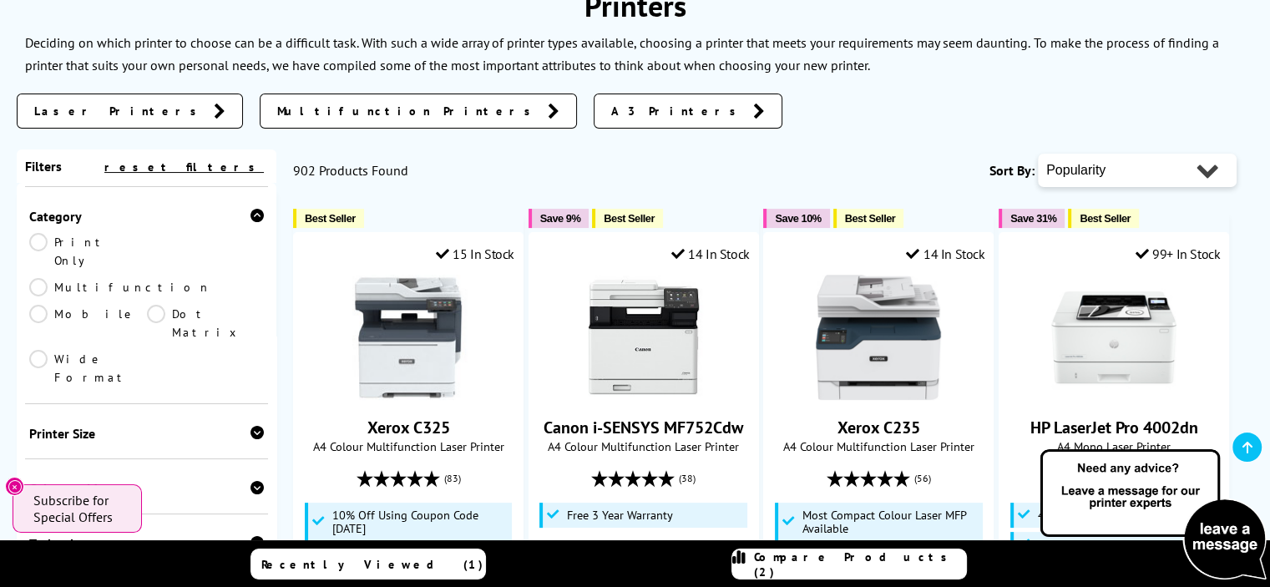
click at [162, 278] on link "Multifunction" at bounding box center [120, 287] width 182 height 18
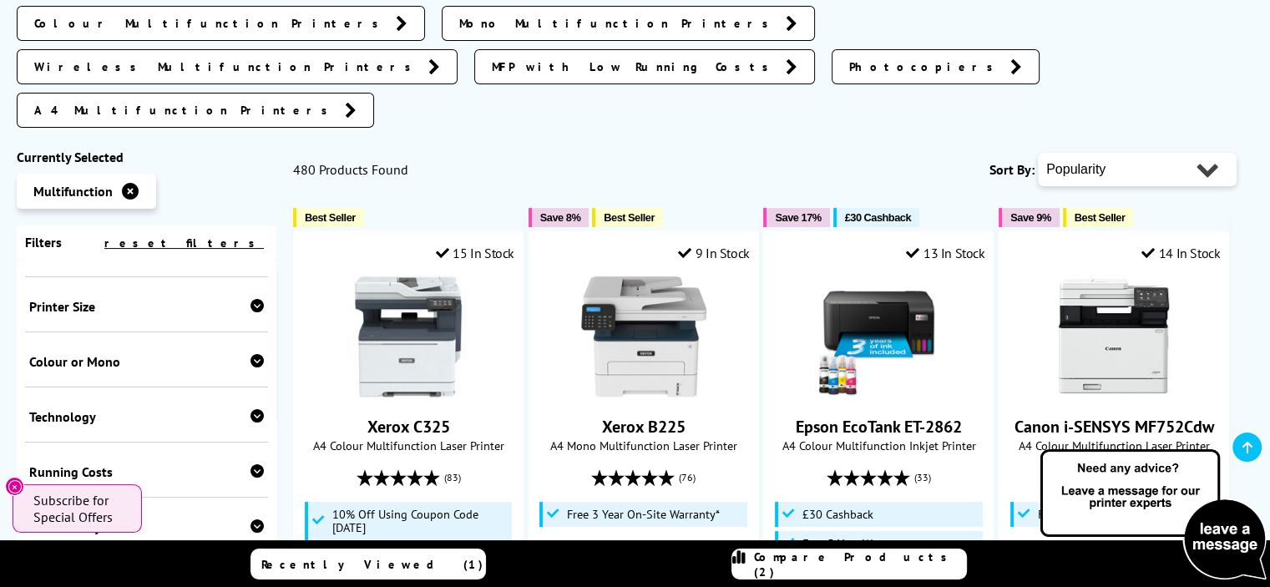
scroll to position [263, 0]
click at [251, 408] on icon at bounding box center [257, 414] width 13 height 13
click at [156, 433] on link "Inkjet" at bounding box center [206, 442] width 118 height 18
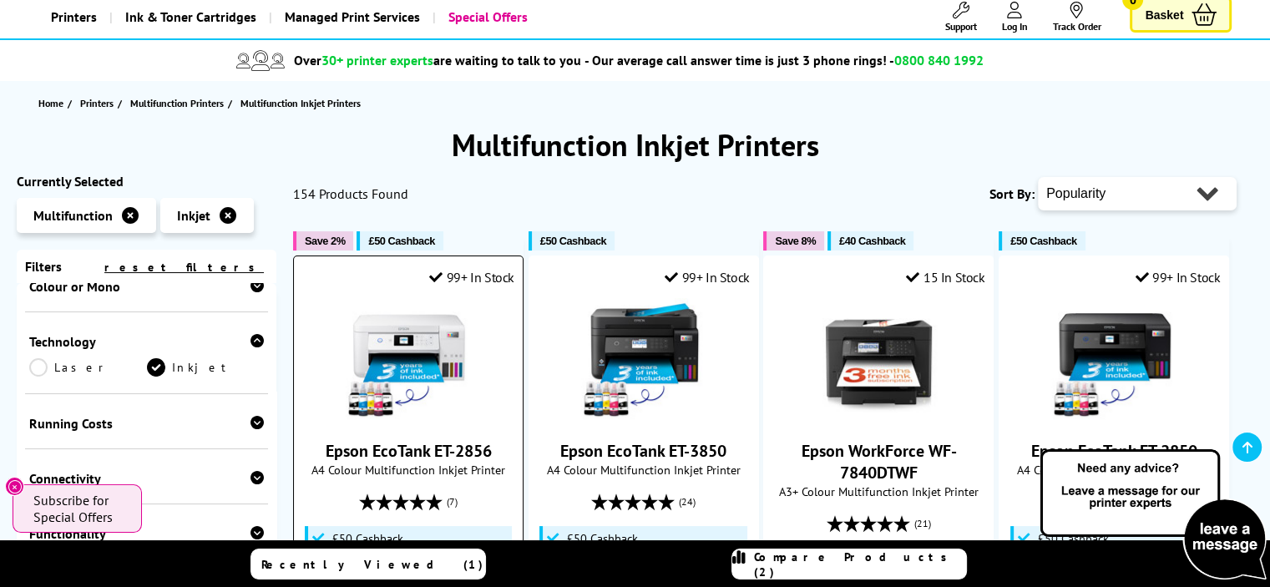
scroll to position [109, 0]
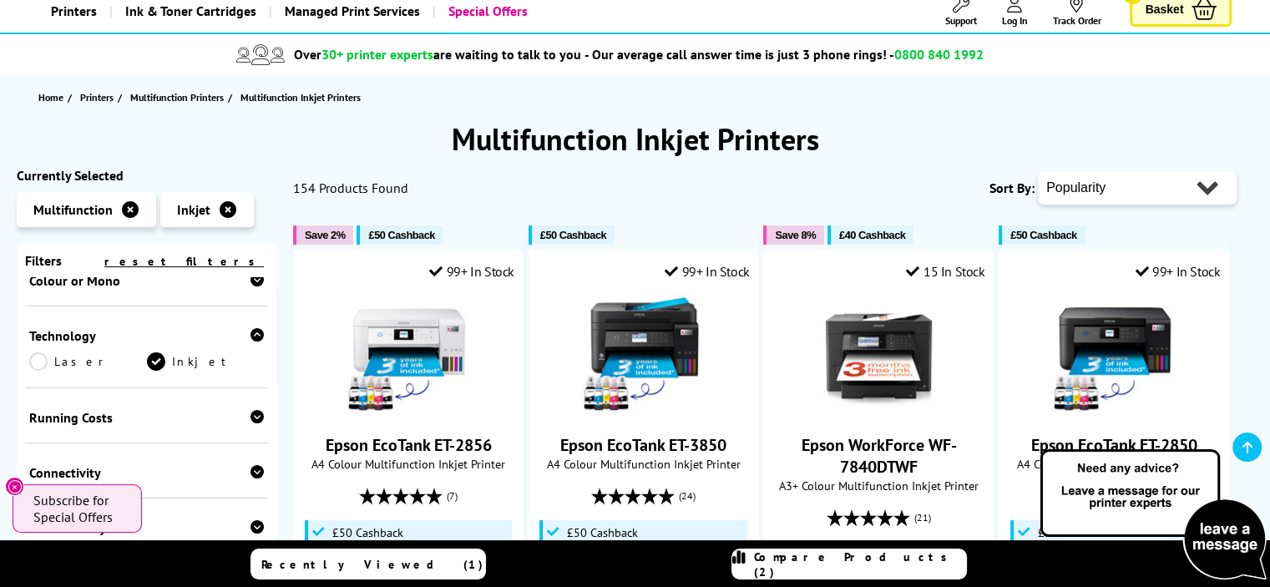
click at [1216, 195] on select "Popularity Rating Price - Low to High Price - High to Low Running Costs - Low t…" at bounding box center [1137, 187] width 199 height 33
select select "Price Ascending"
click at [1038, 171] on select "Popularity Rating Price - Low to High Price - High to Low Running Costs - Low t…" at bounding box center [1137, 187] width 199 height 33
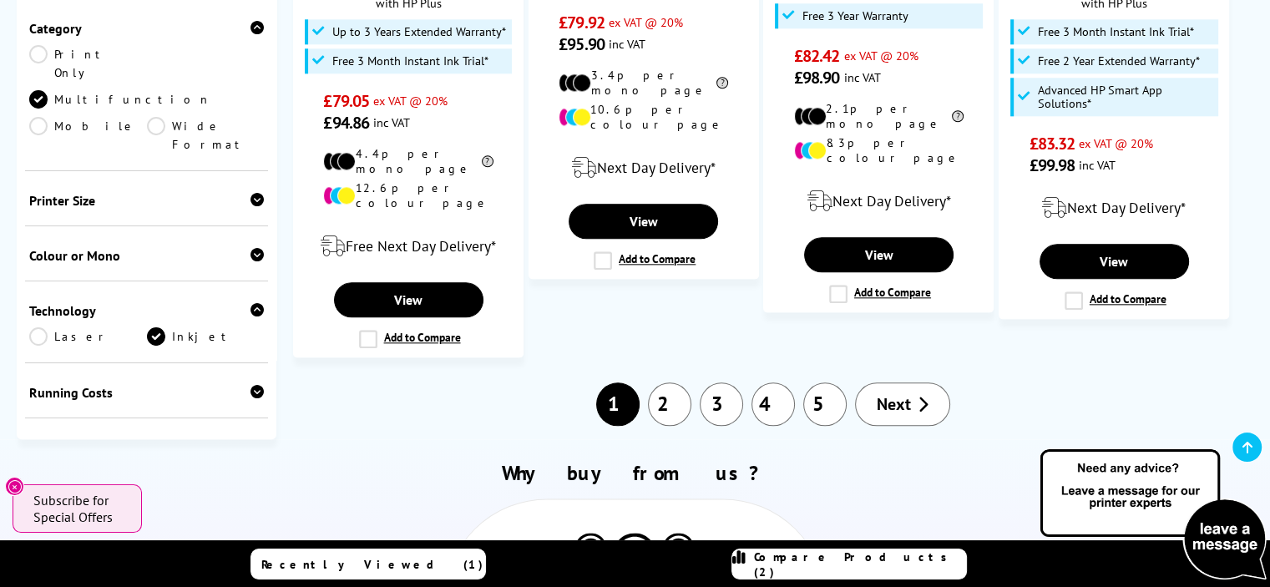
scroll to position [2014, 0]
